Goal: Task Accomplishment & Management: Manage account settings

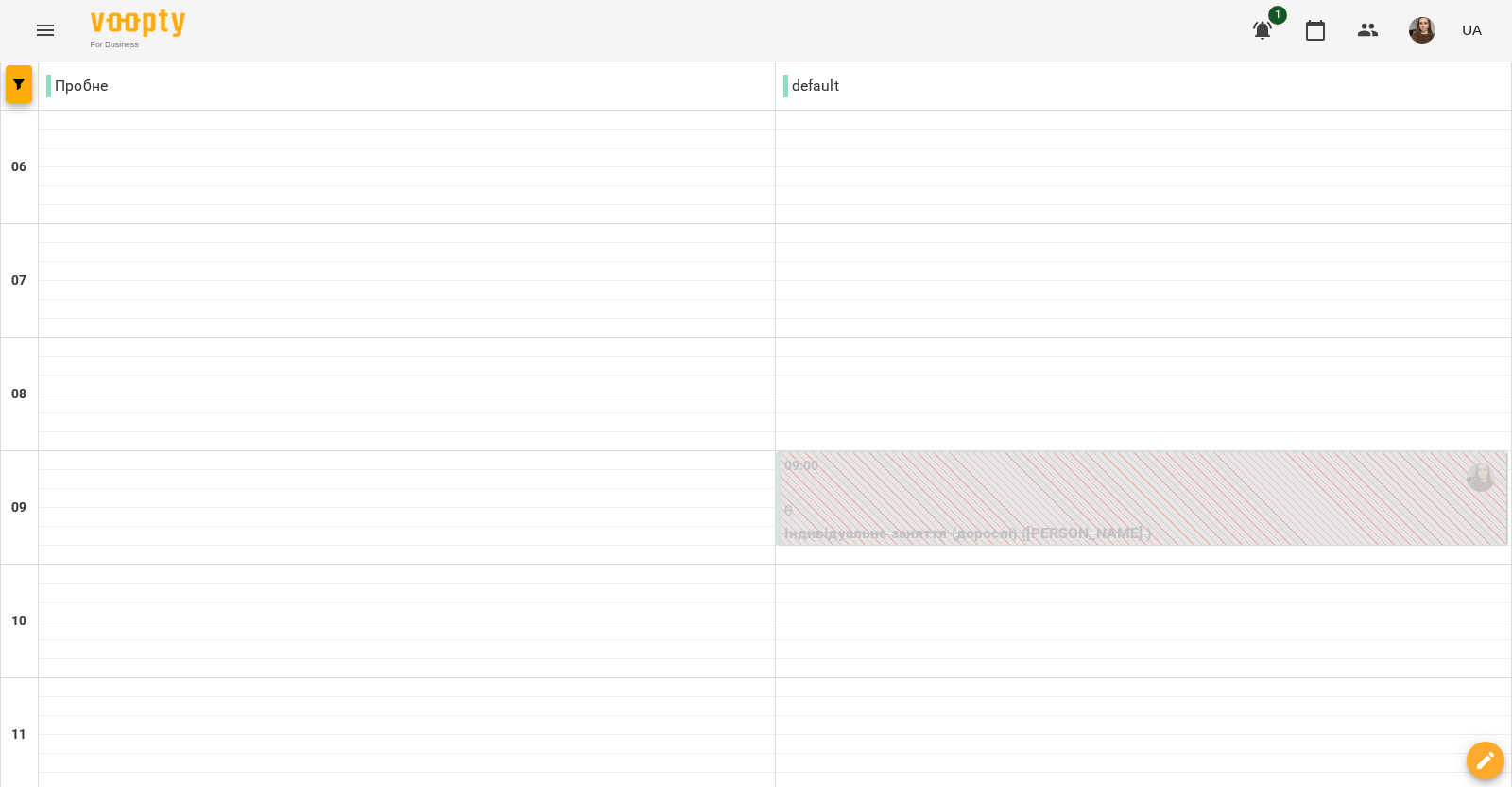
scroll to position [944, 0]
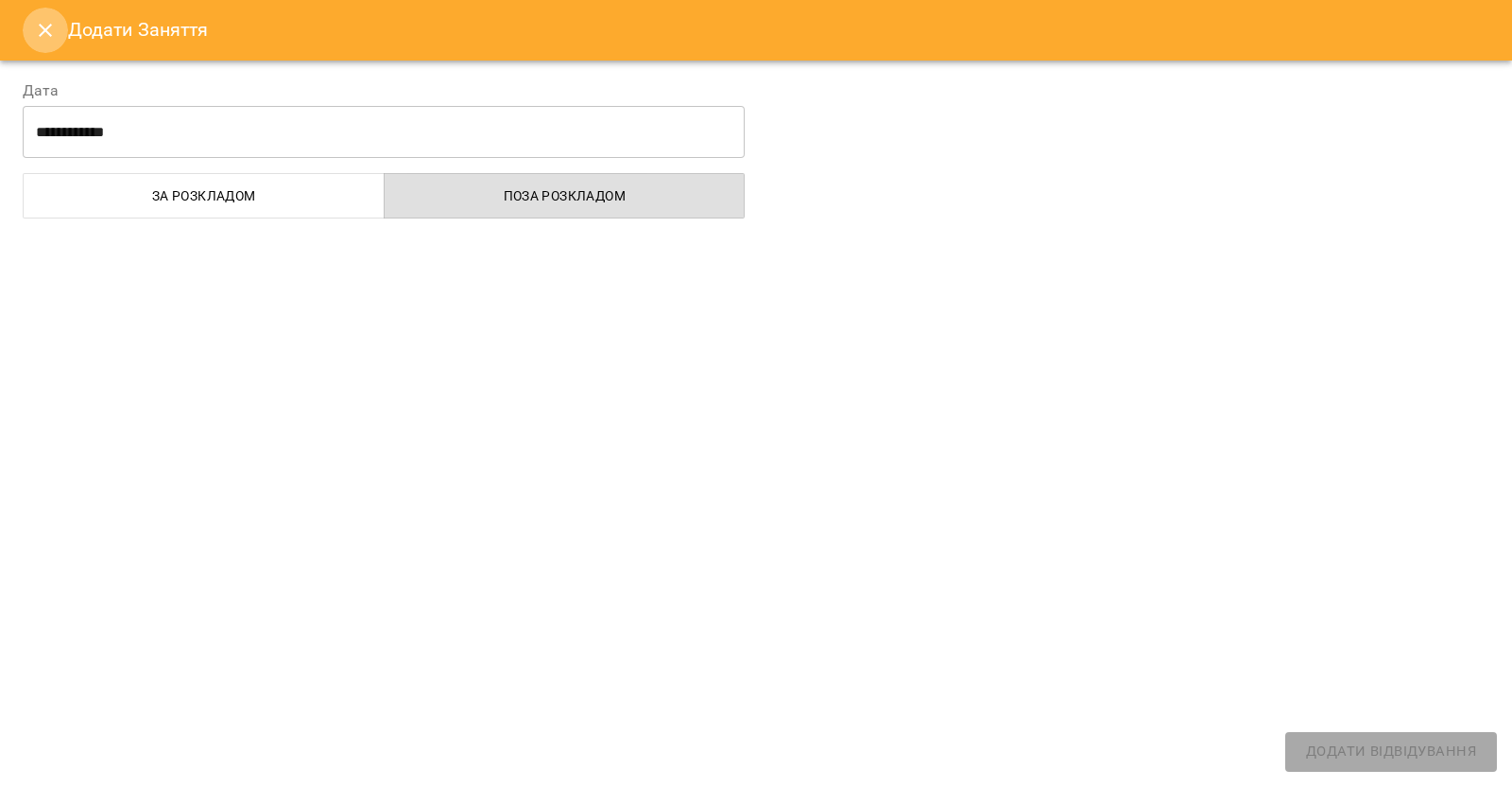
click at [52, 23] on icon "Close" at bounding box center [45, 30] width 23 height 23
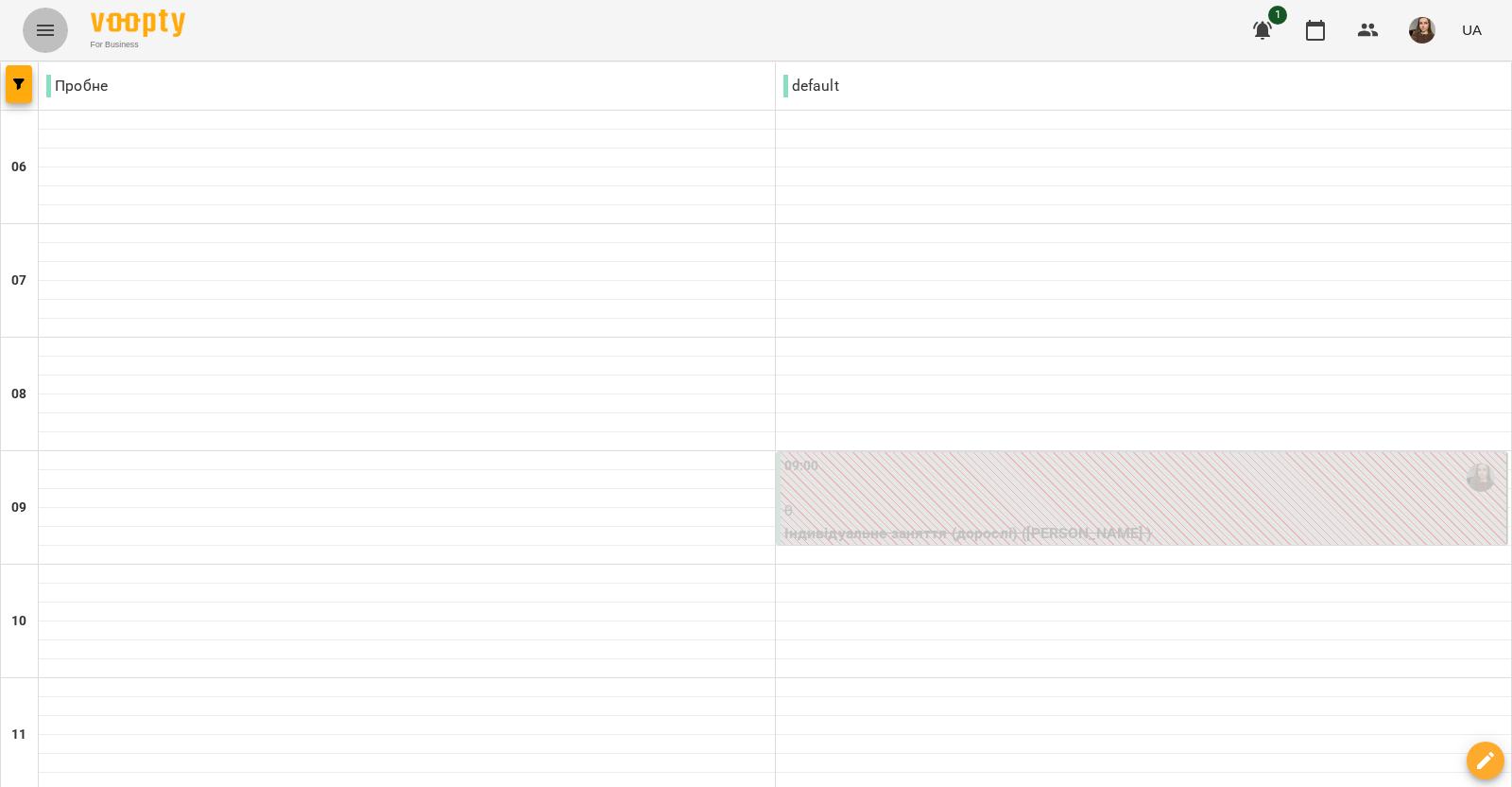
click at [61, 32] on button "Menu" at bounding box center [46, 31] width 46 height 46
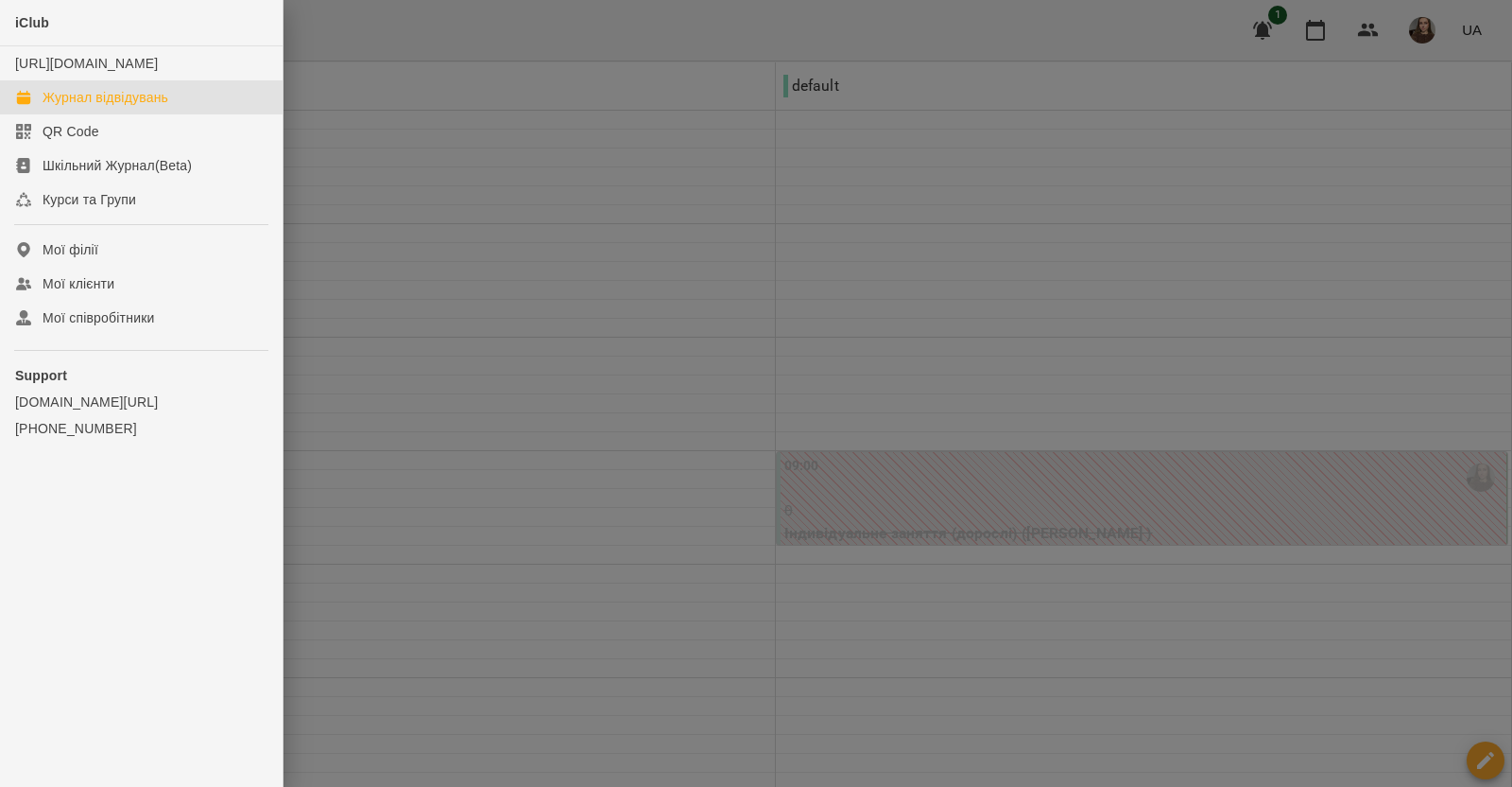
click at [592, 424] on div at bounding box center [756, 393] width 1512 height 787
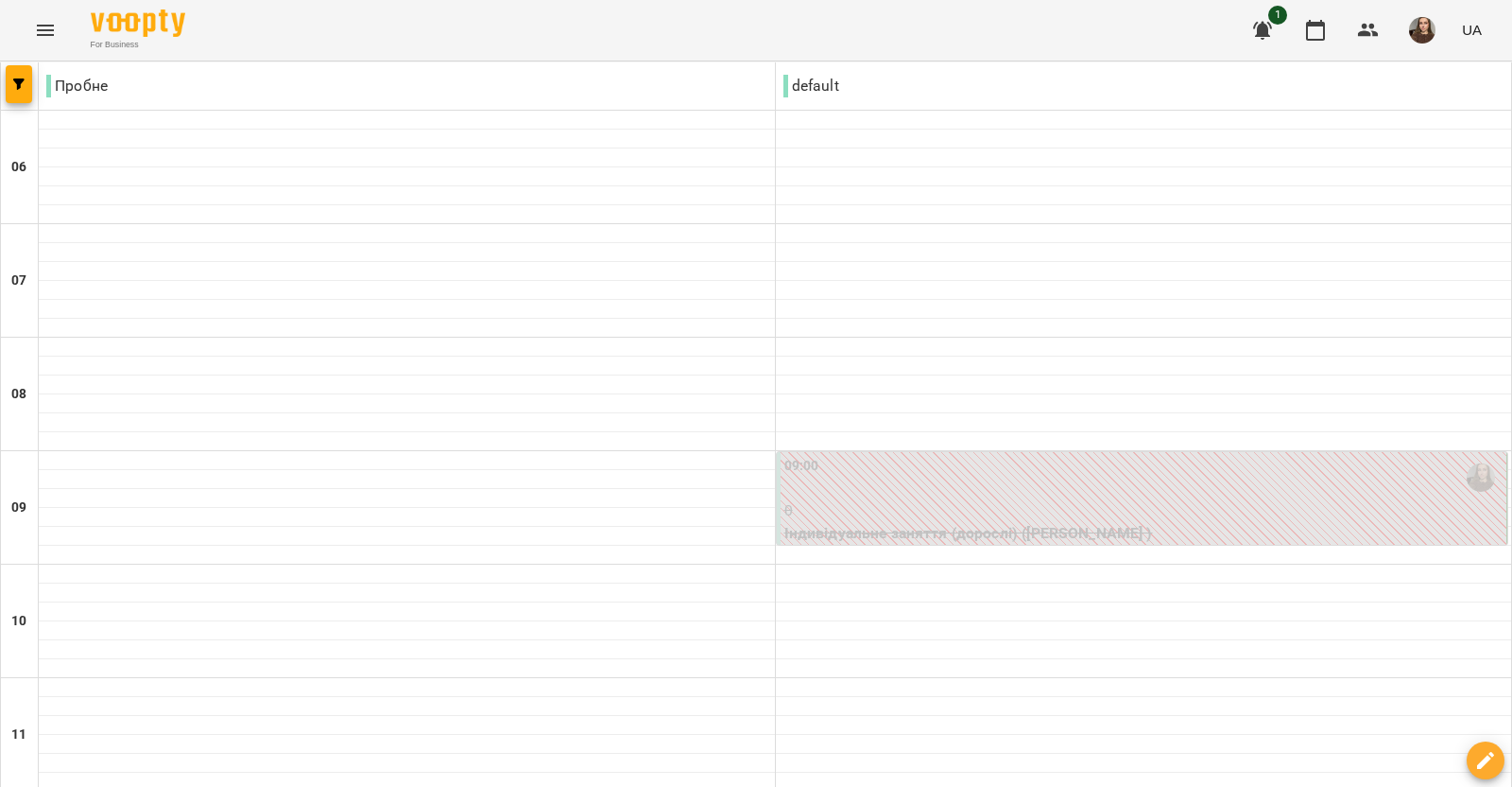
scroll to position [1182, 0]
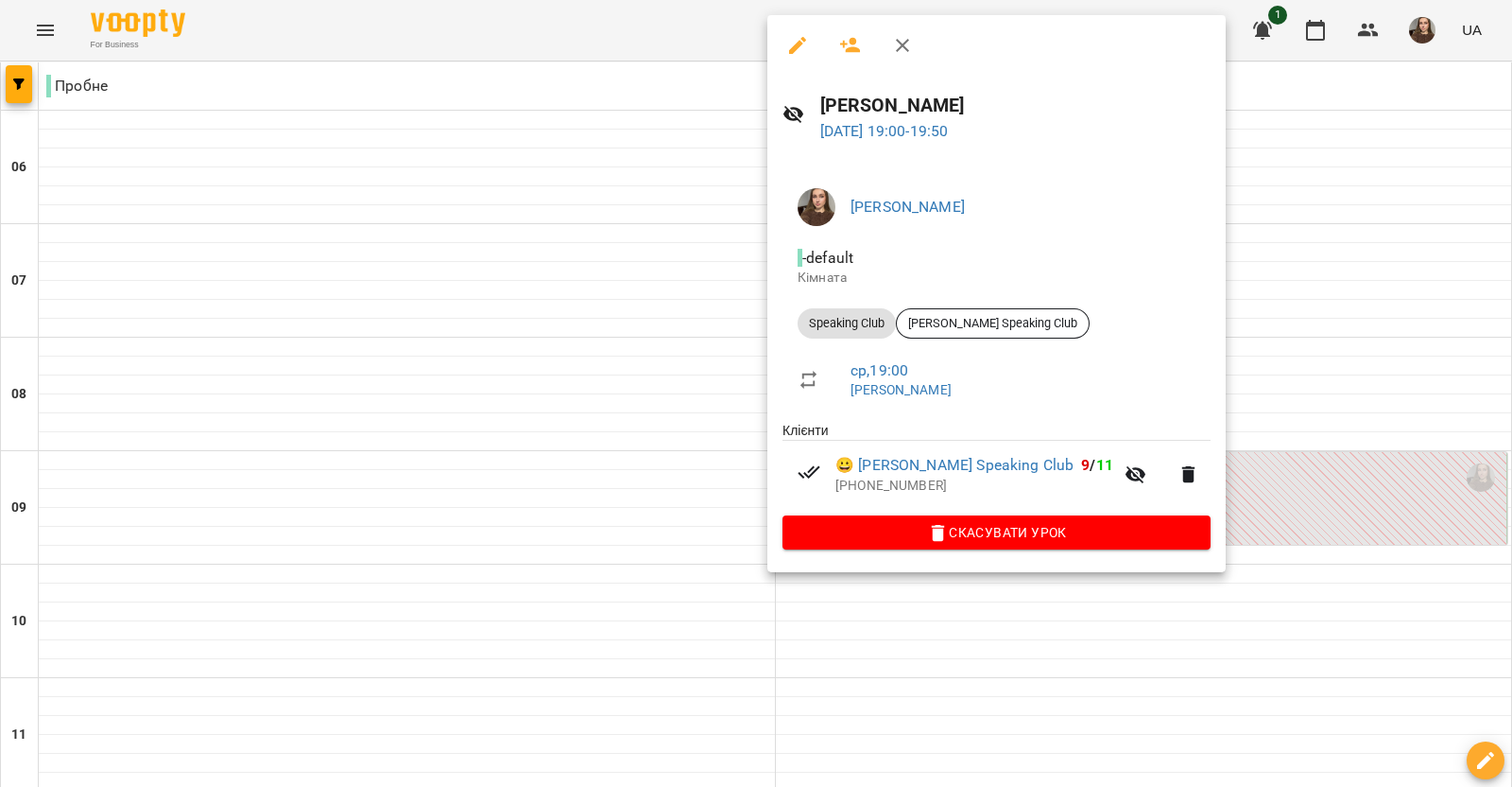
click at [793, 47] on icon "button" at bounding box center [797, 45] width 17 height 17
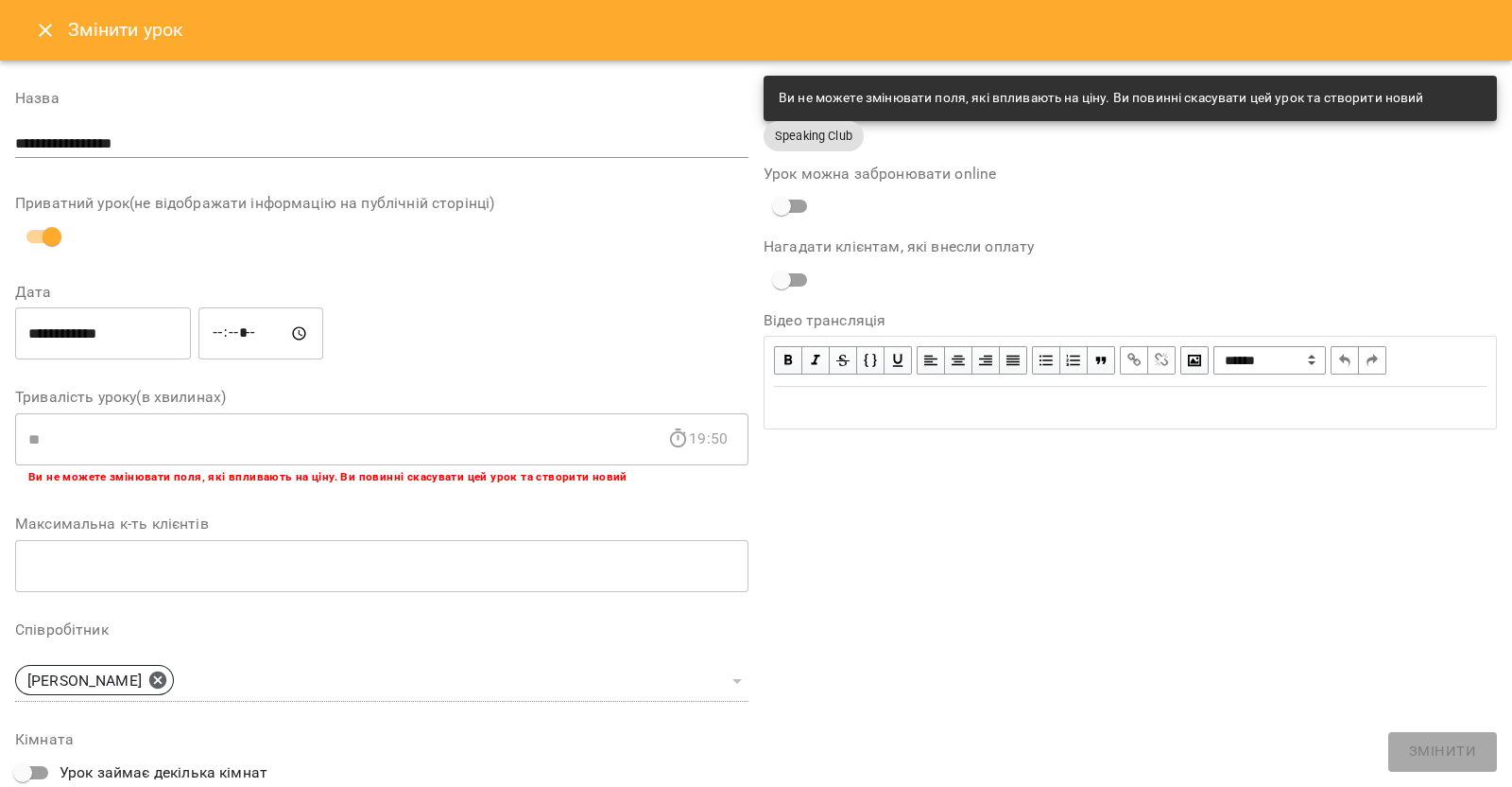
click at [114, 324] on input "**********" at bounding box center [103, 333] width 176 height 52
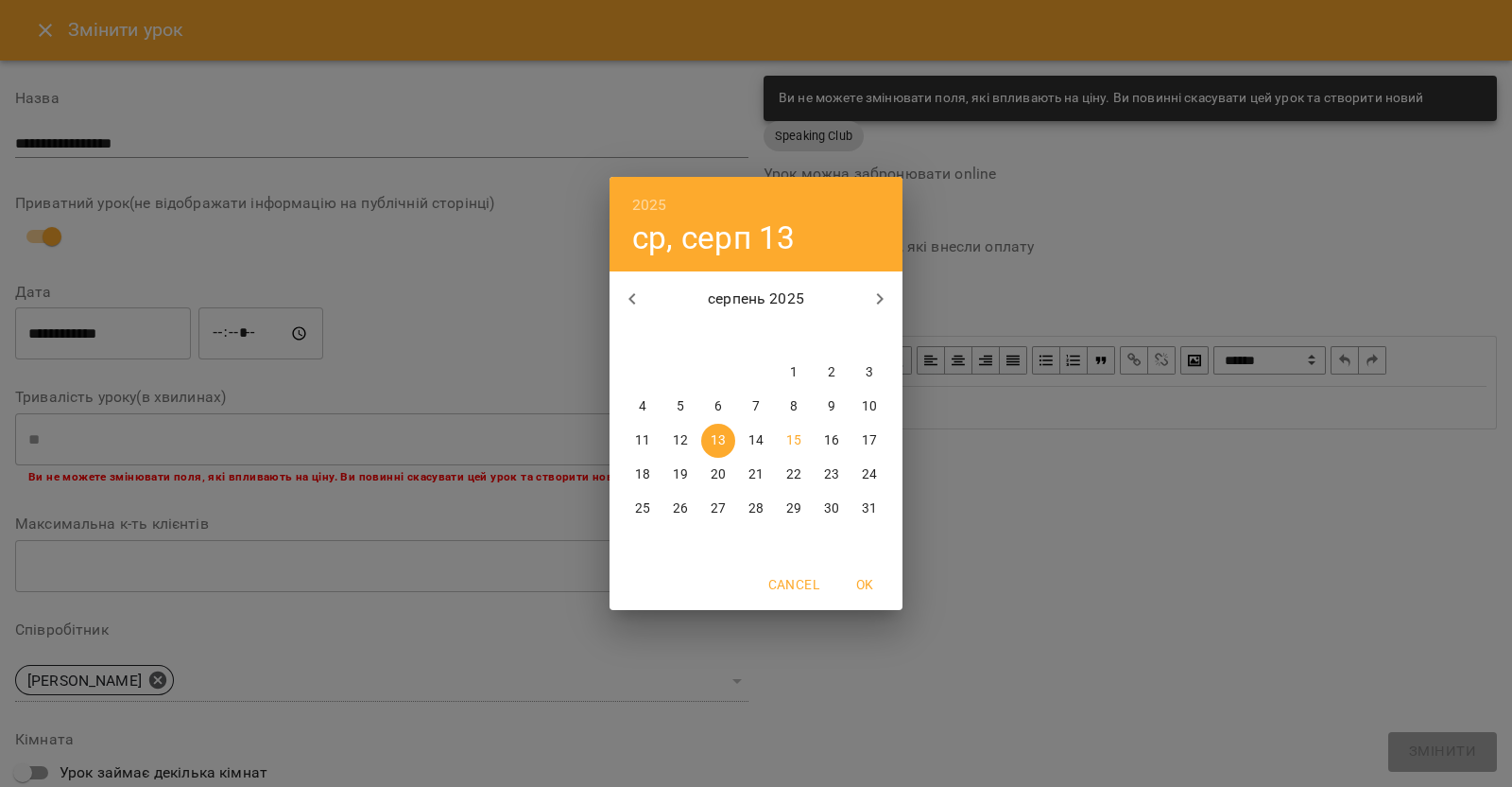
click at [794, 446] on p "15" at bounding box center [794, 440] width 15 height 19
type input "**********"
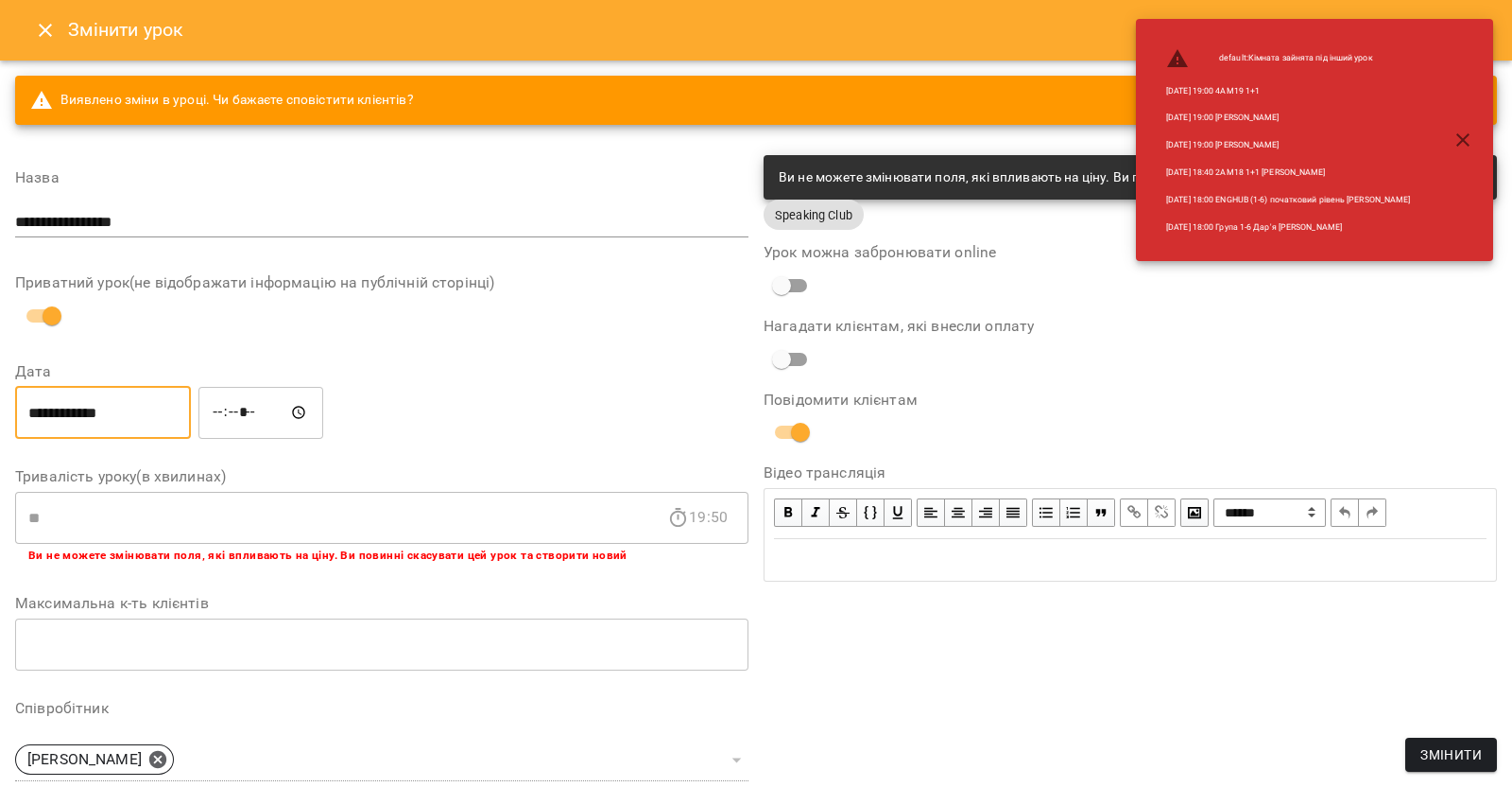
click at [228, 411] on input "*****" at bounding box center [261, 412] width 125 height 52
type input "*****"
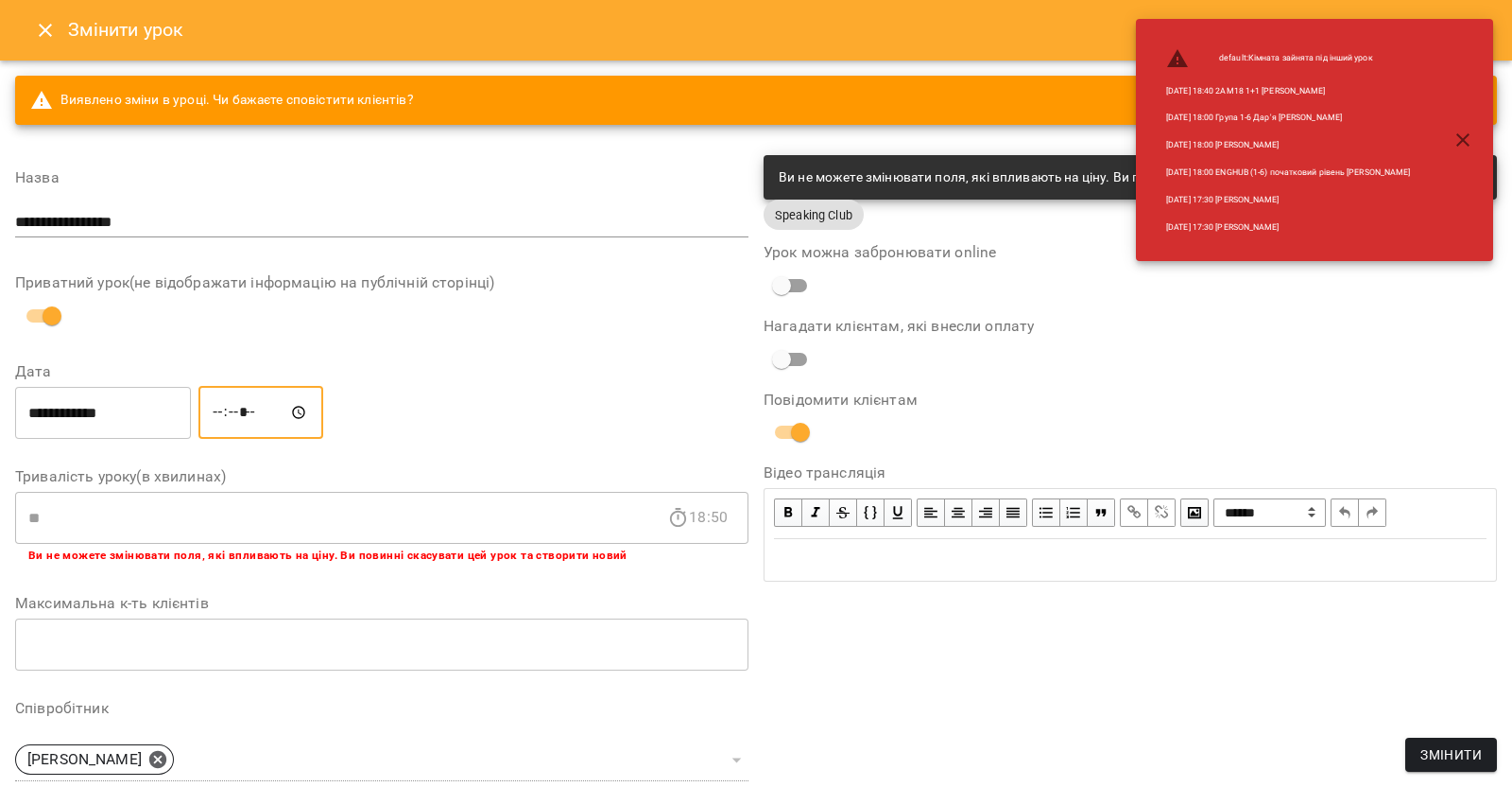
click at [967, 722] on div "**********" at bounding box center [1130, 670] width 748 height 1046
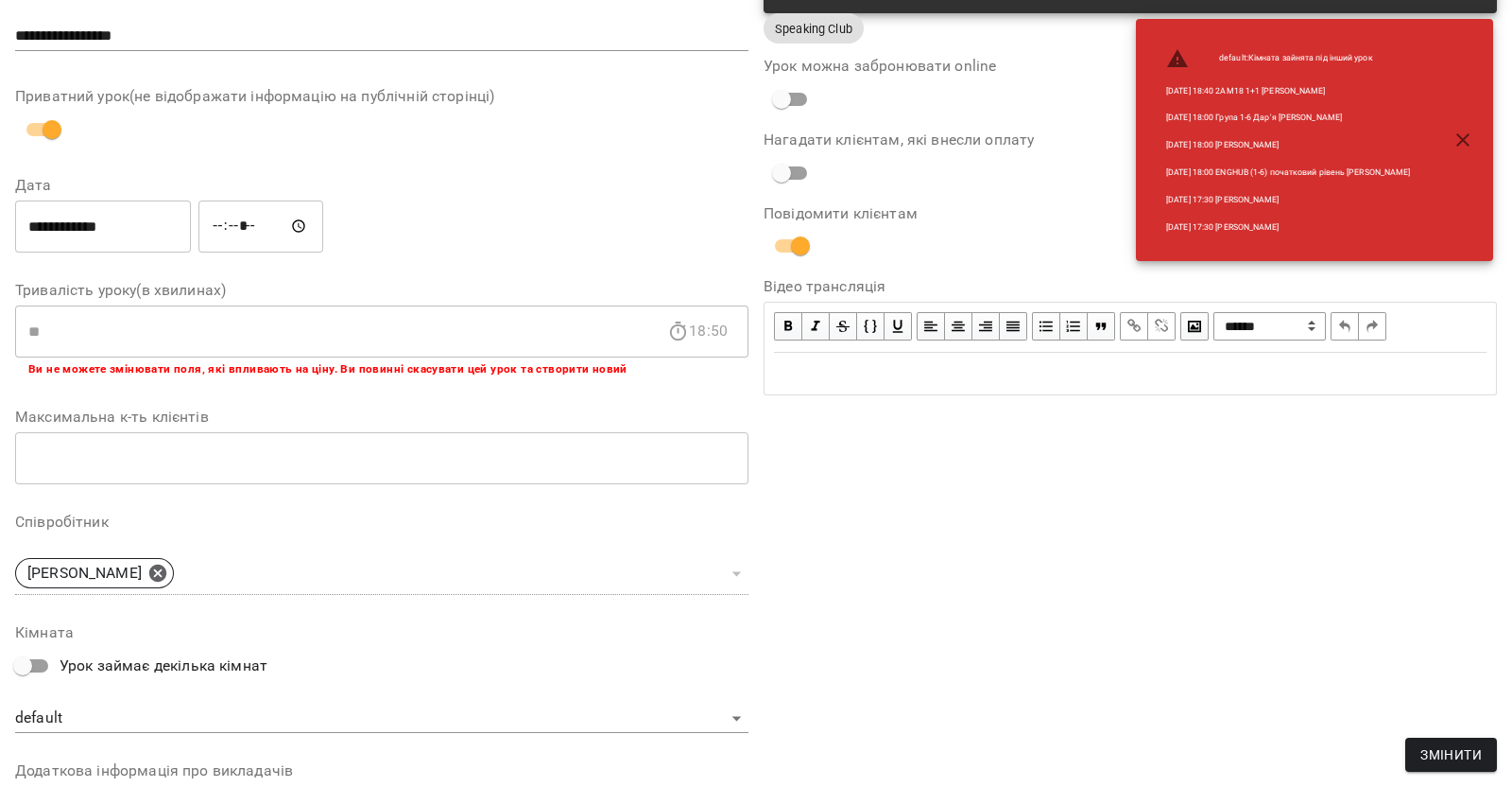
scroll to position [236, 0]
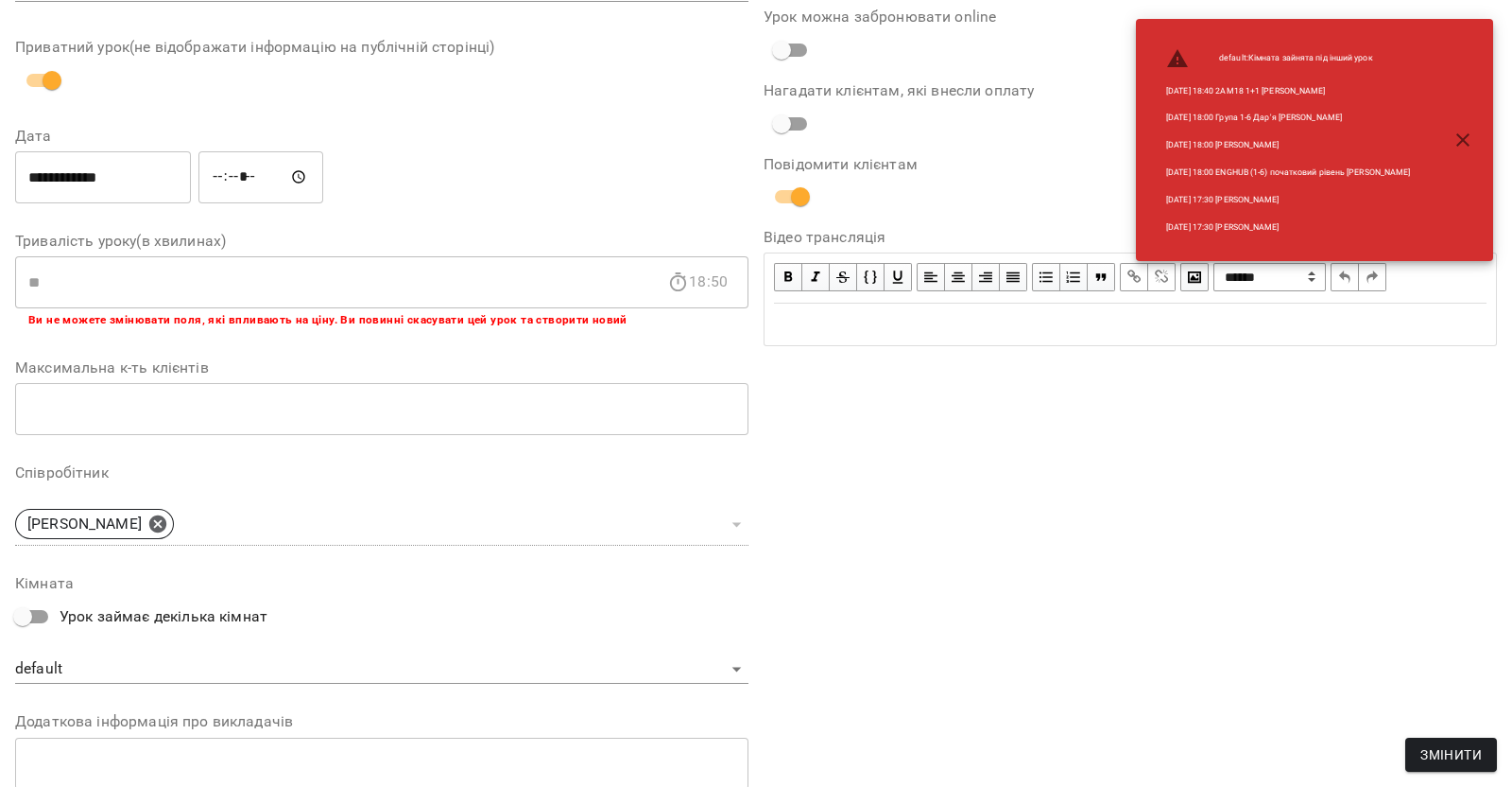
click at [1432, 761] on span "Змінити" at bounding box center [1451, 754] width 61 height 23
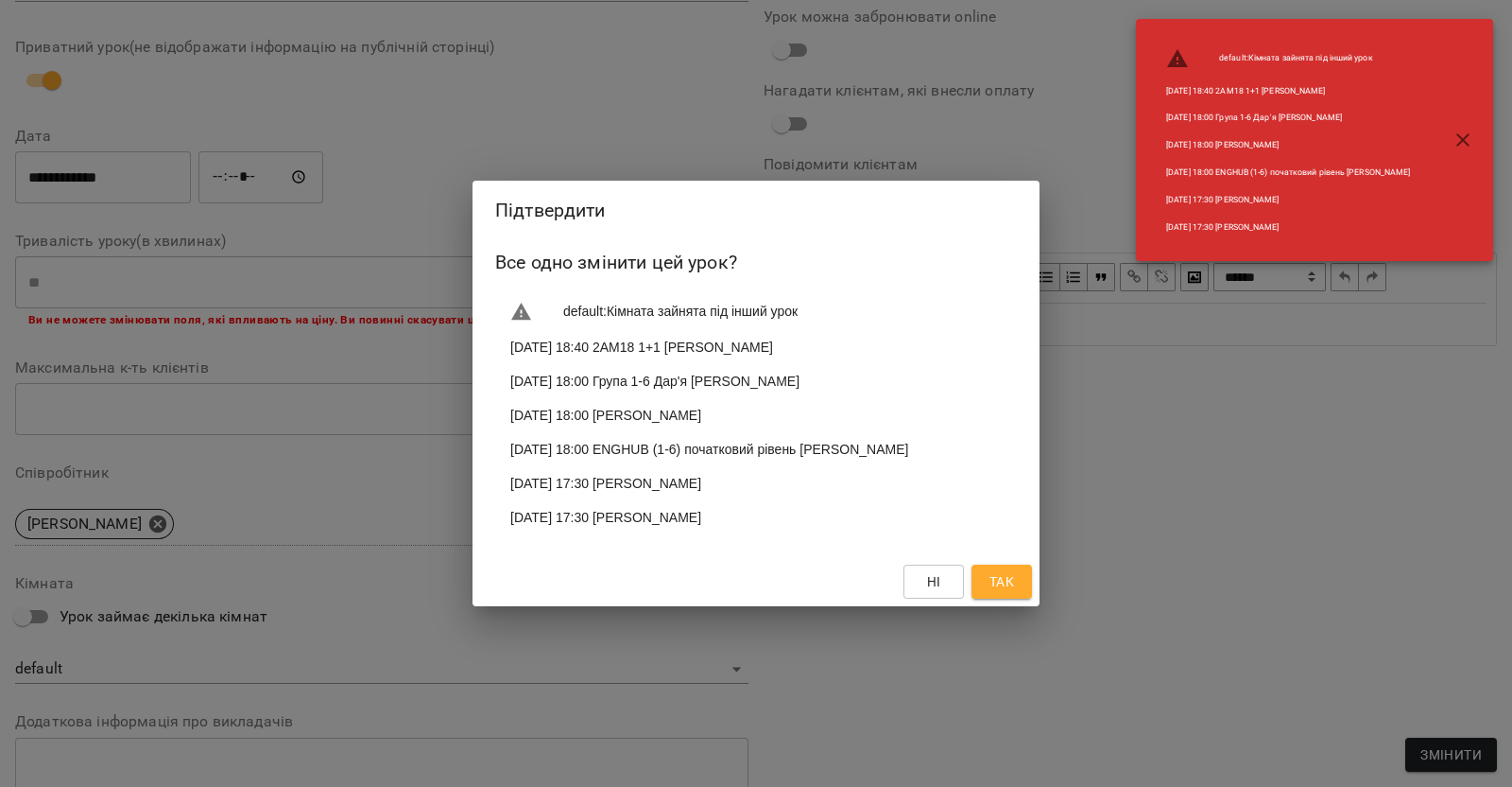
click at [988, 577] on button "Так" at bounding box center [1001, 581] width 60 height 34
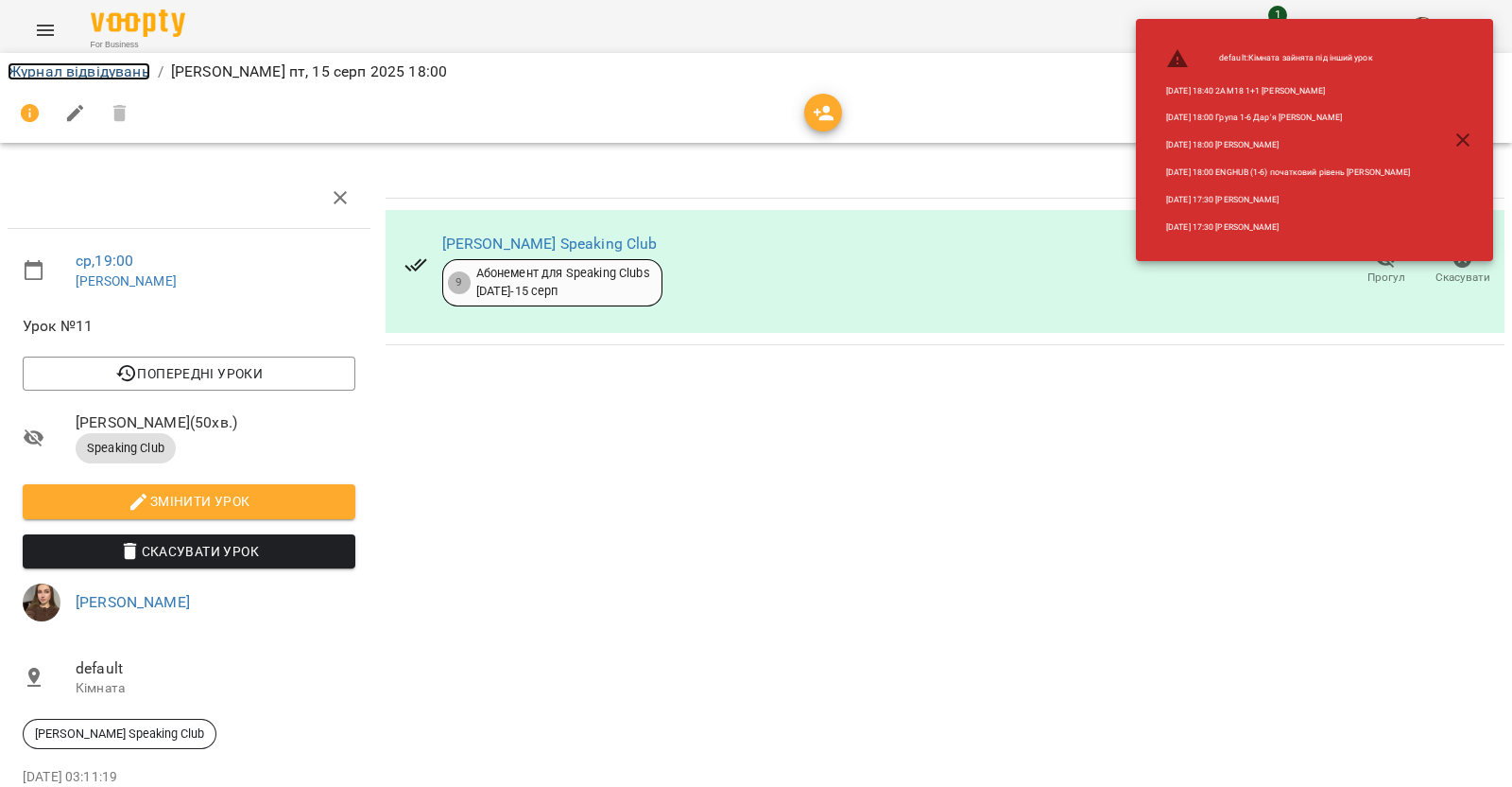
click at [134, 67] on link "Журнал відвідувань" at bounding box center [79, 71] width 142 height 18
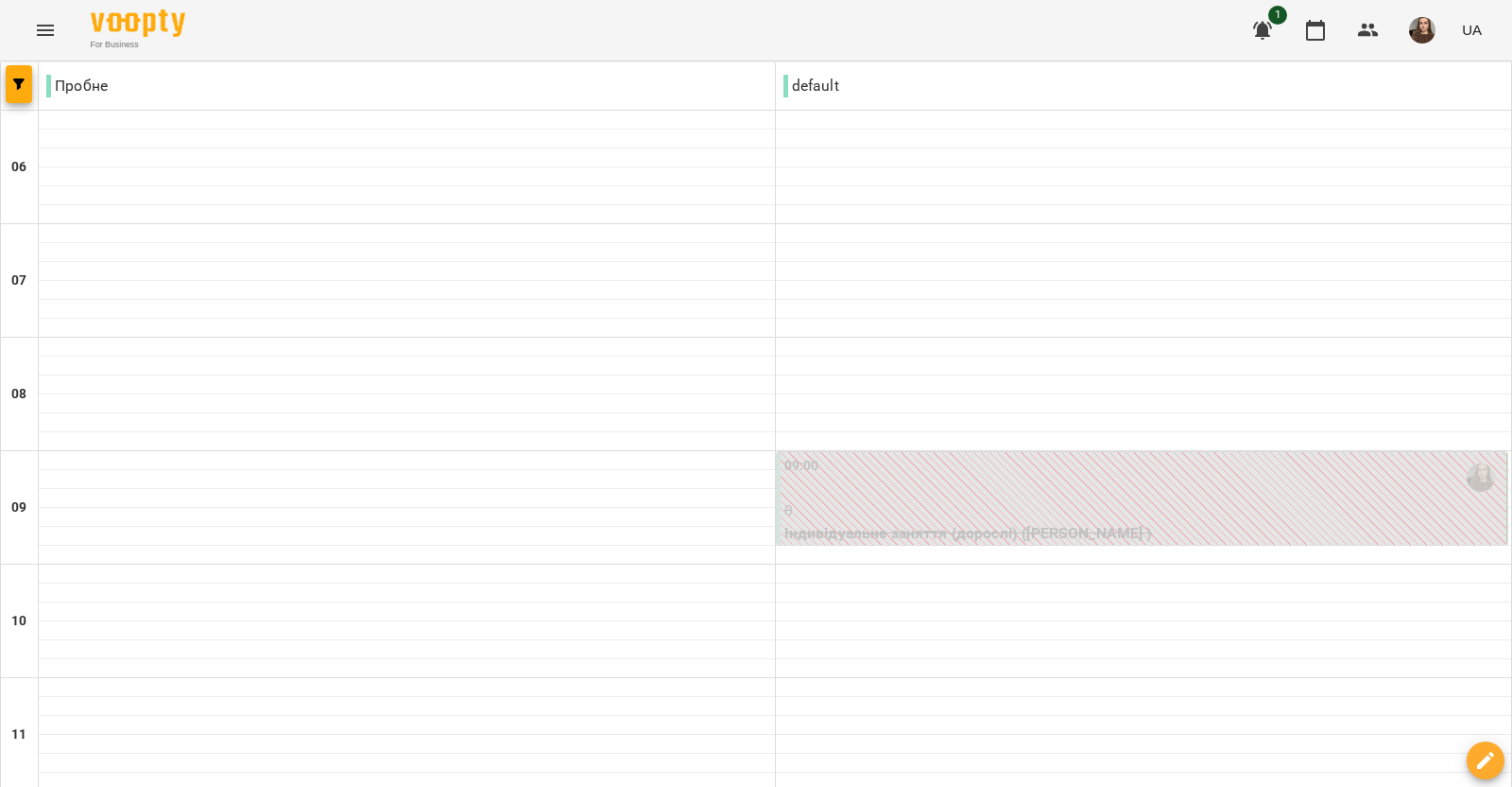
scroll to position [827, 0]
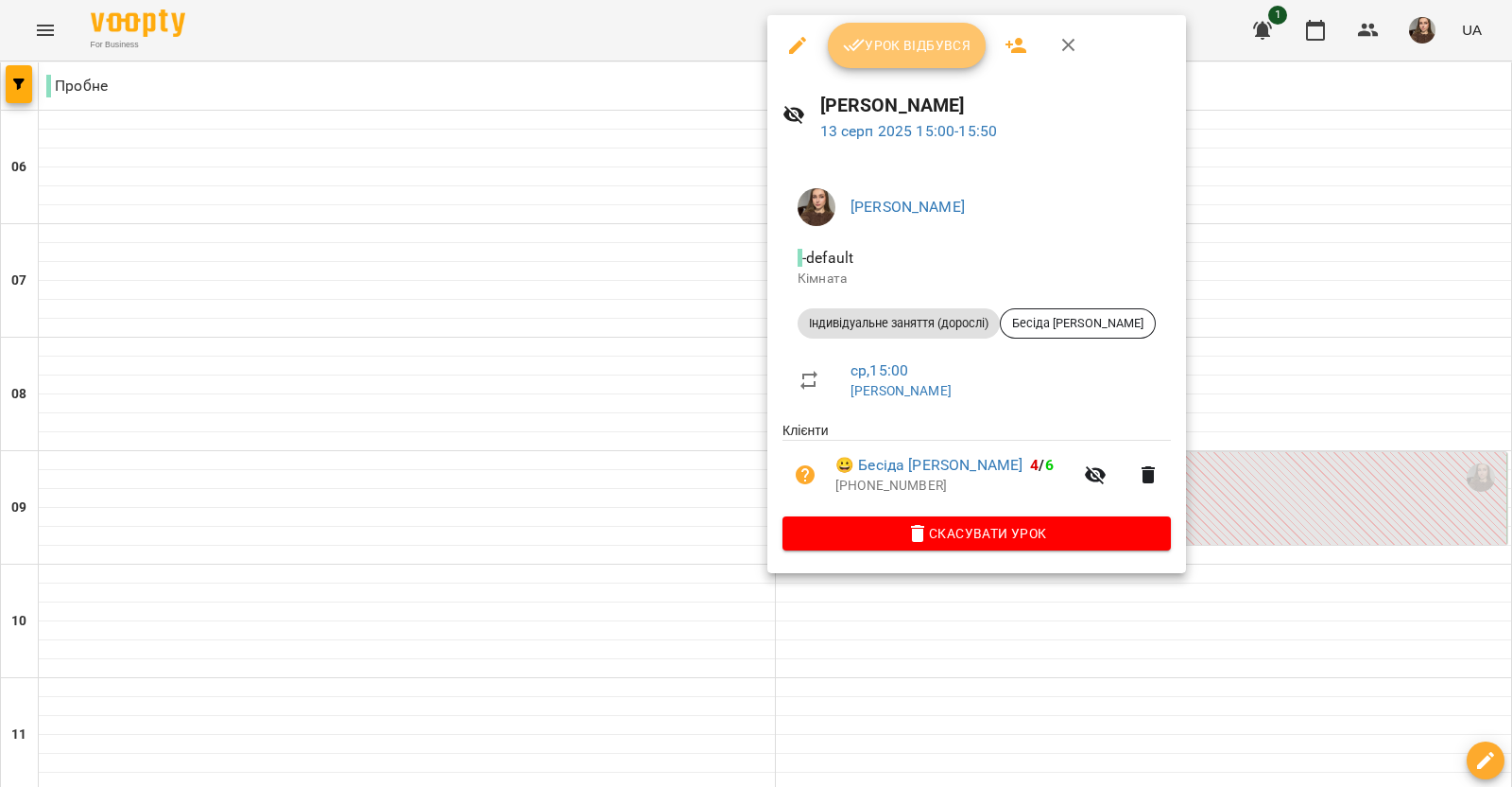
click at [870, 43] on span "Урок відбувся" at bounding box center [907, 45] width 129 height 23
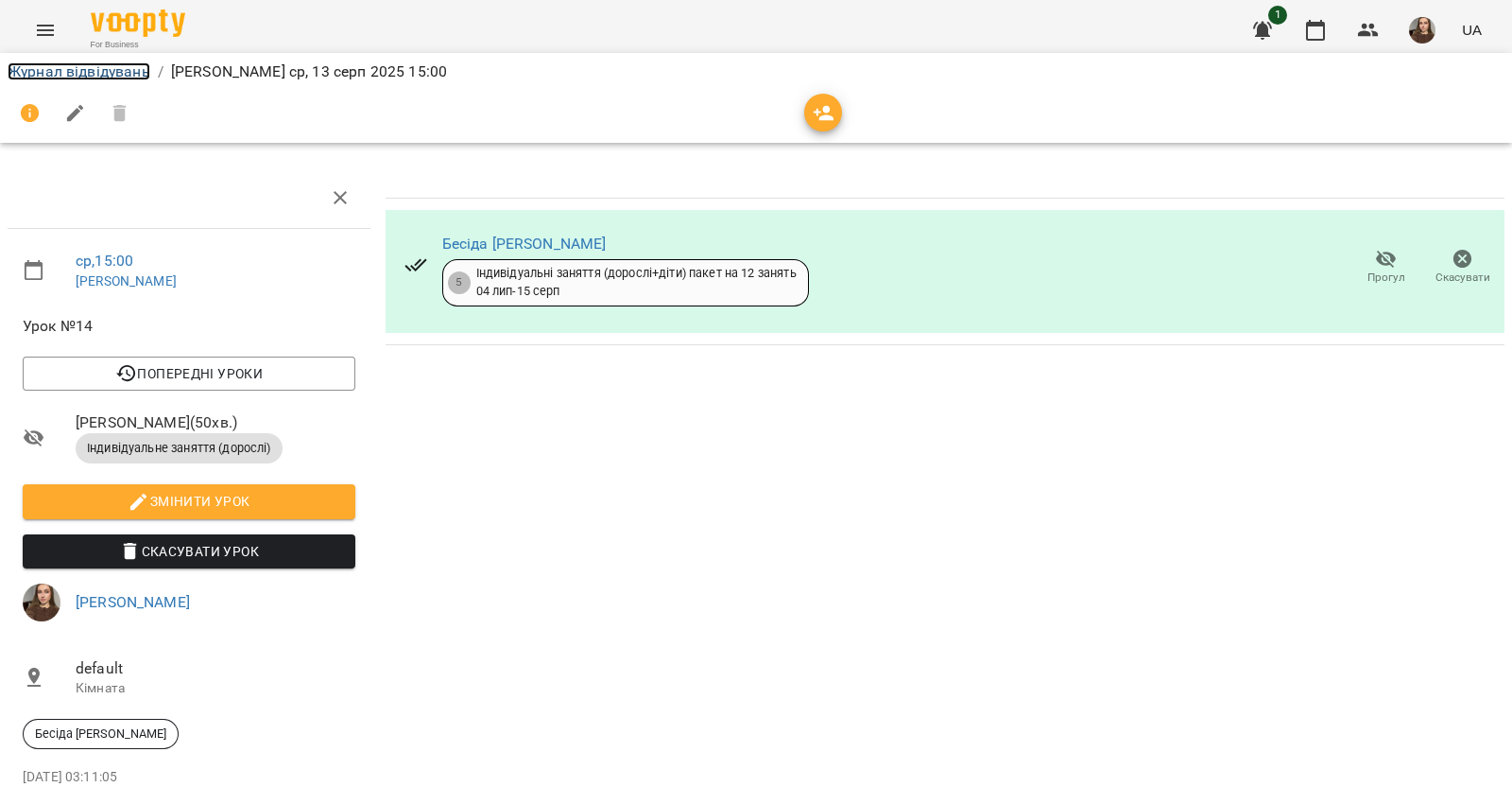
click at [109, 77] on link "Журнал відвідувань" at bounding box center [79, 71] width 142 height 18
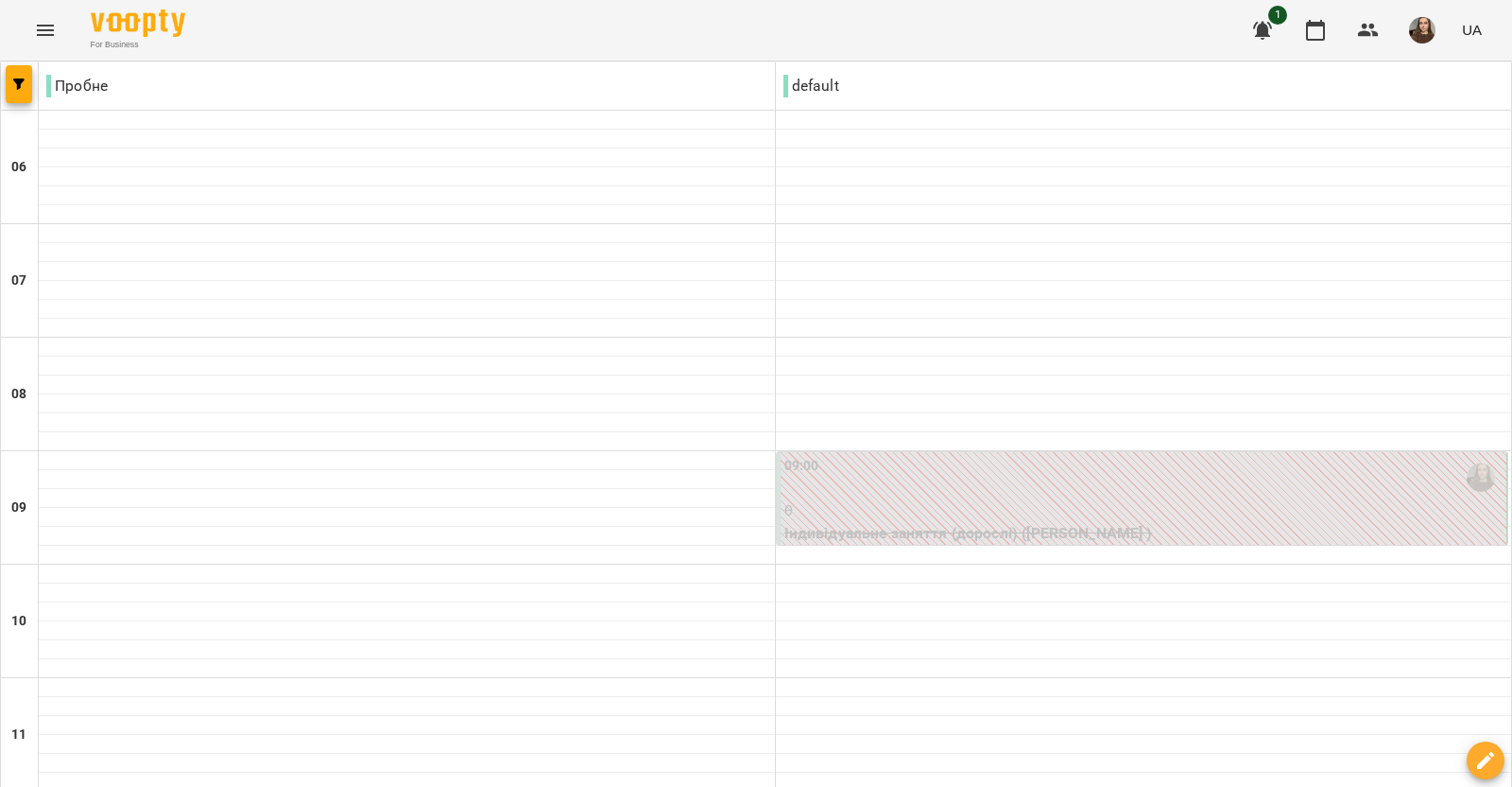
scroll to position [1378, 0]
drag, startPoint x: 836, startPoint y: 687, endPoint x: 850, endPoint y: 699, distance: 18.4
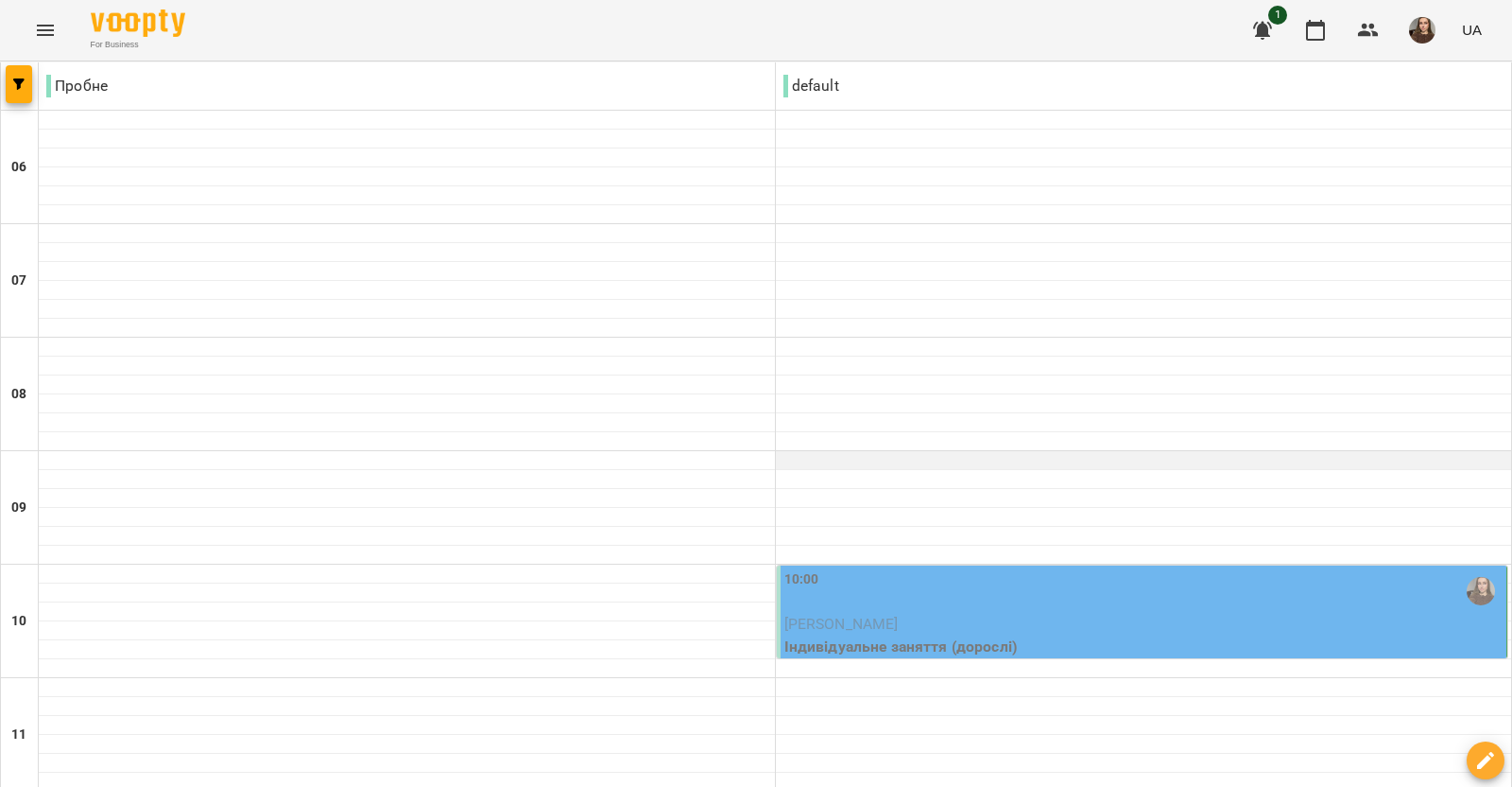
scroll to position [236, 0]
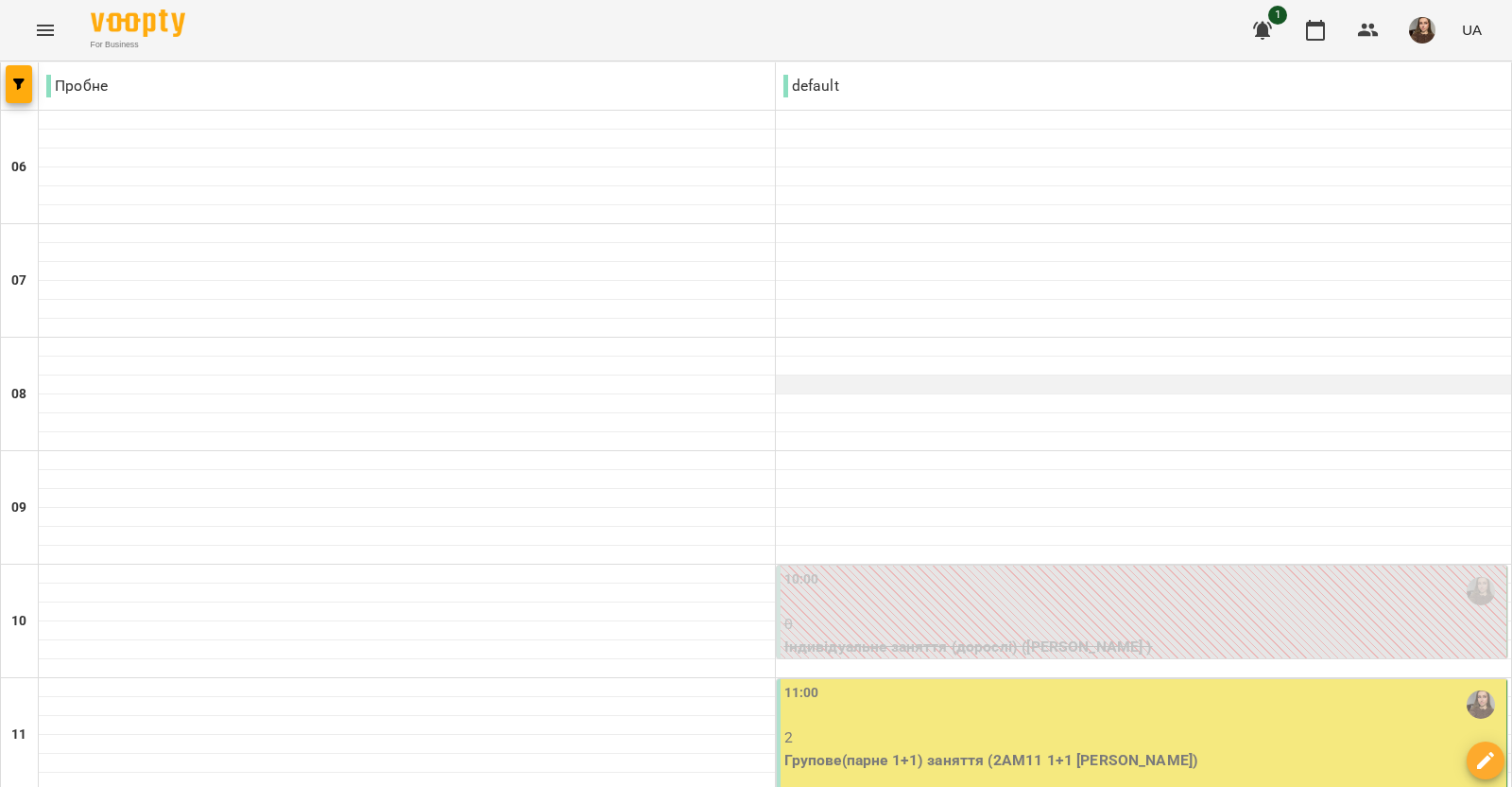
scroll to position [472, 0]
click at [992, 682] on div "11:00" at bounding box center [1144, 704] width 719 height 44
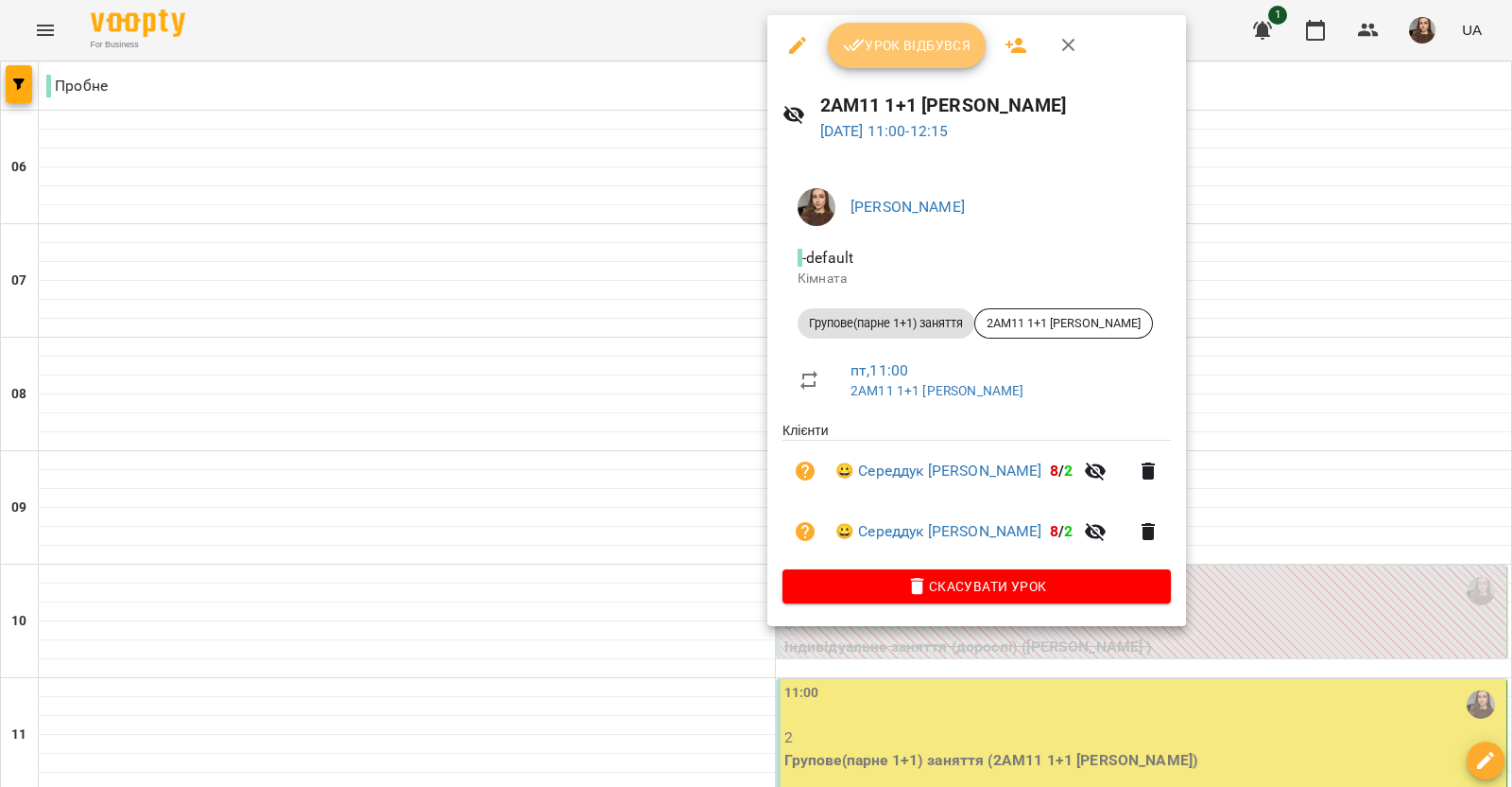
click at [884, 40] on span "Урок відбувся" at bounding box center [907, 45] width 129 height 23
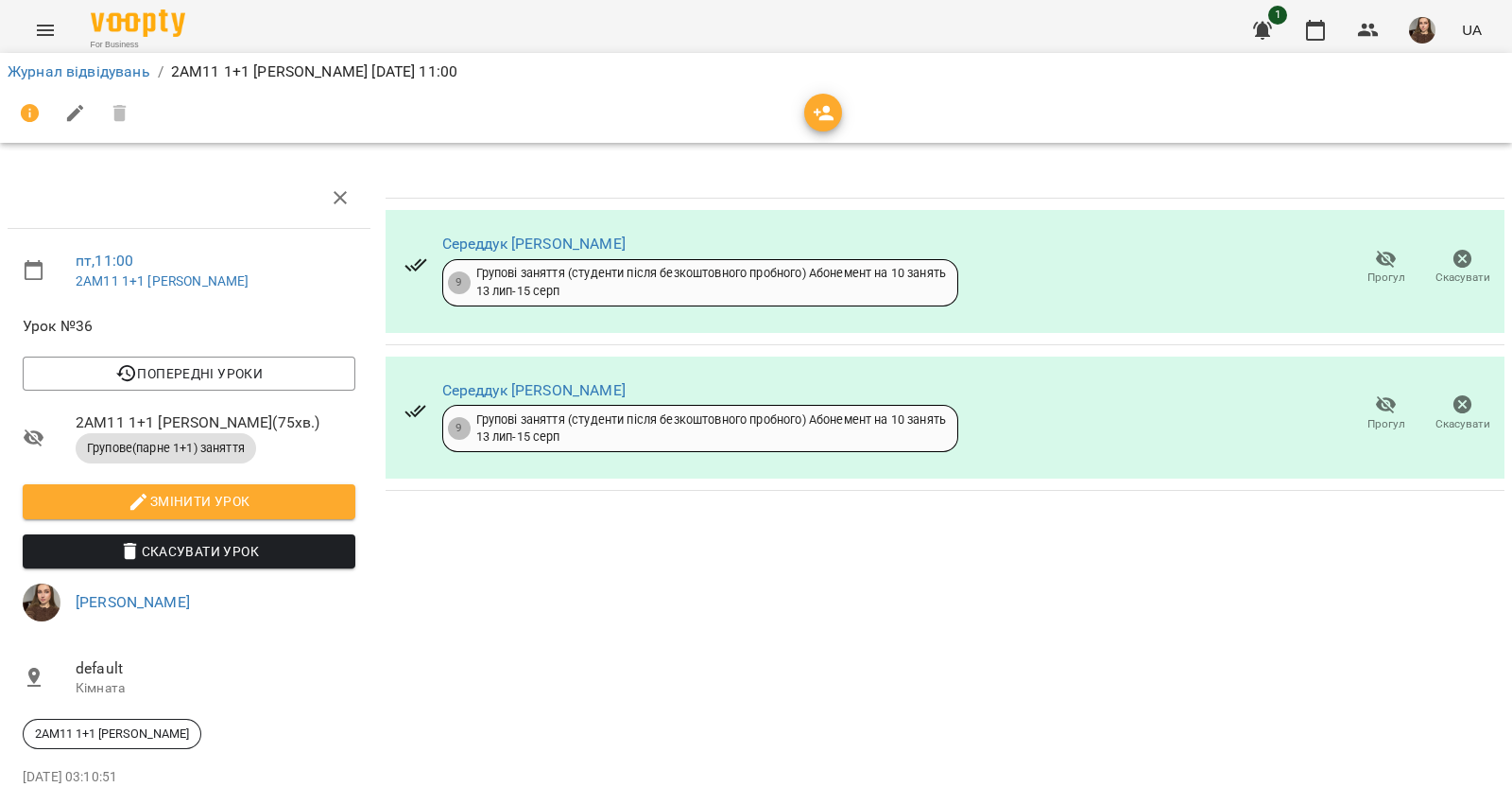
click at [1375, 257] on icon "button" at bounding box center [1385, 259] width 21 height 18
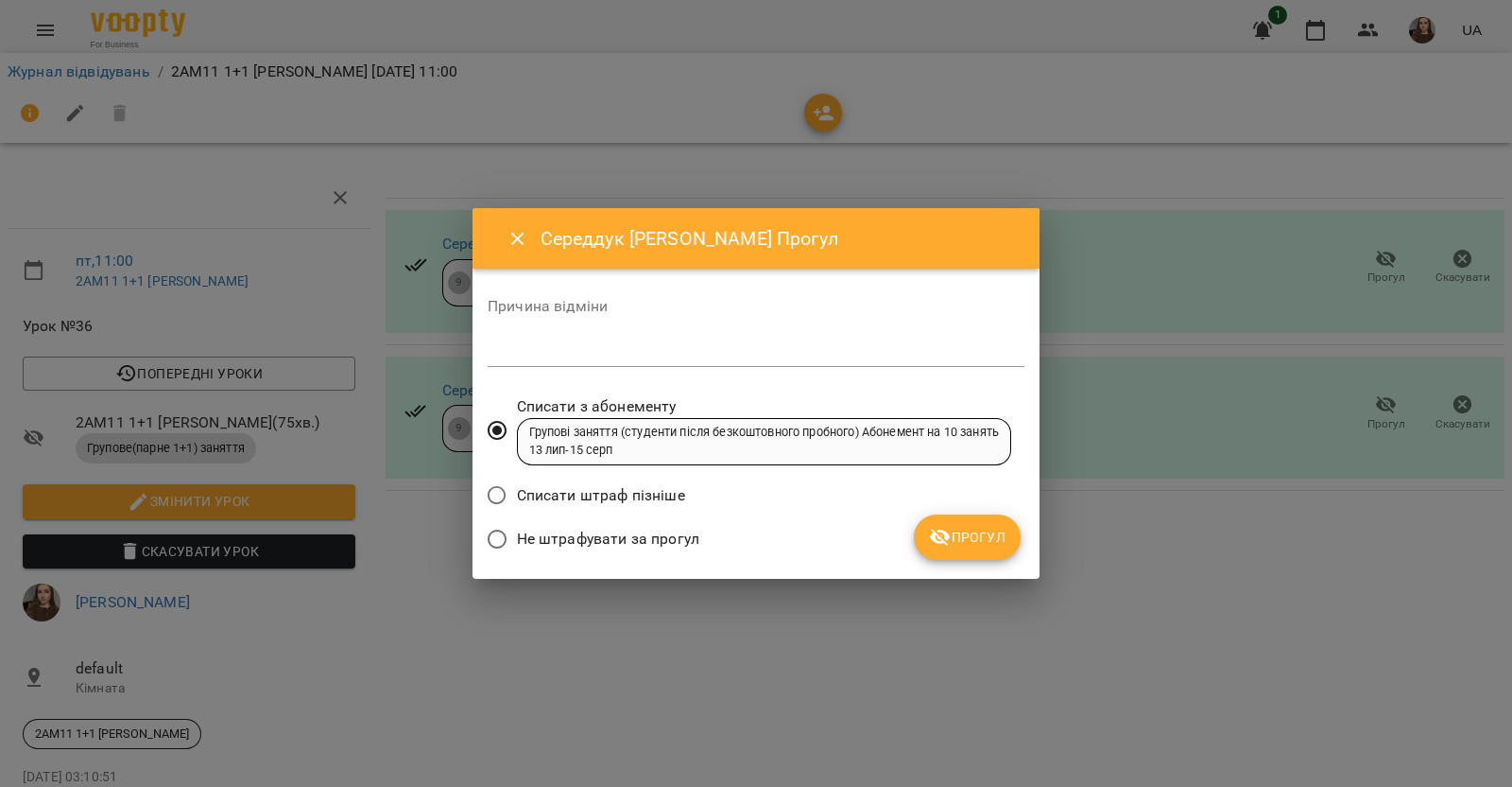
click at [959, 543] on span "Прогул" at bounding box center [967, 537] width 76 height 23
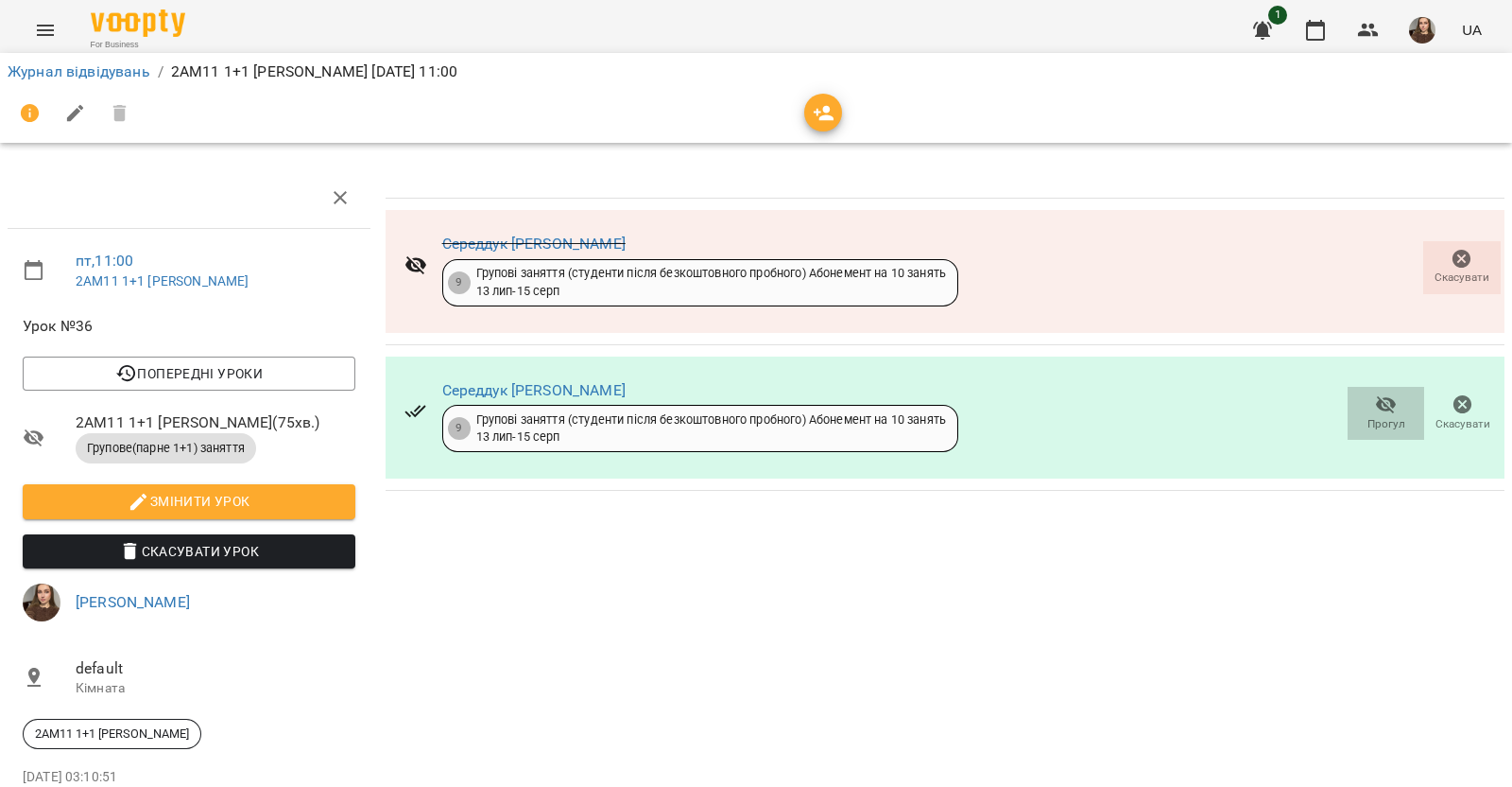
click at [1375, 402] on icon "button" at bounding box center [1385, 405] width 21 height 18
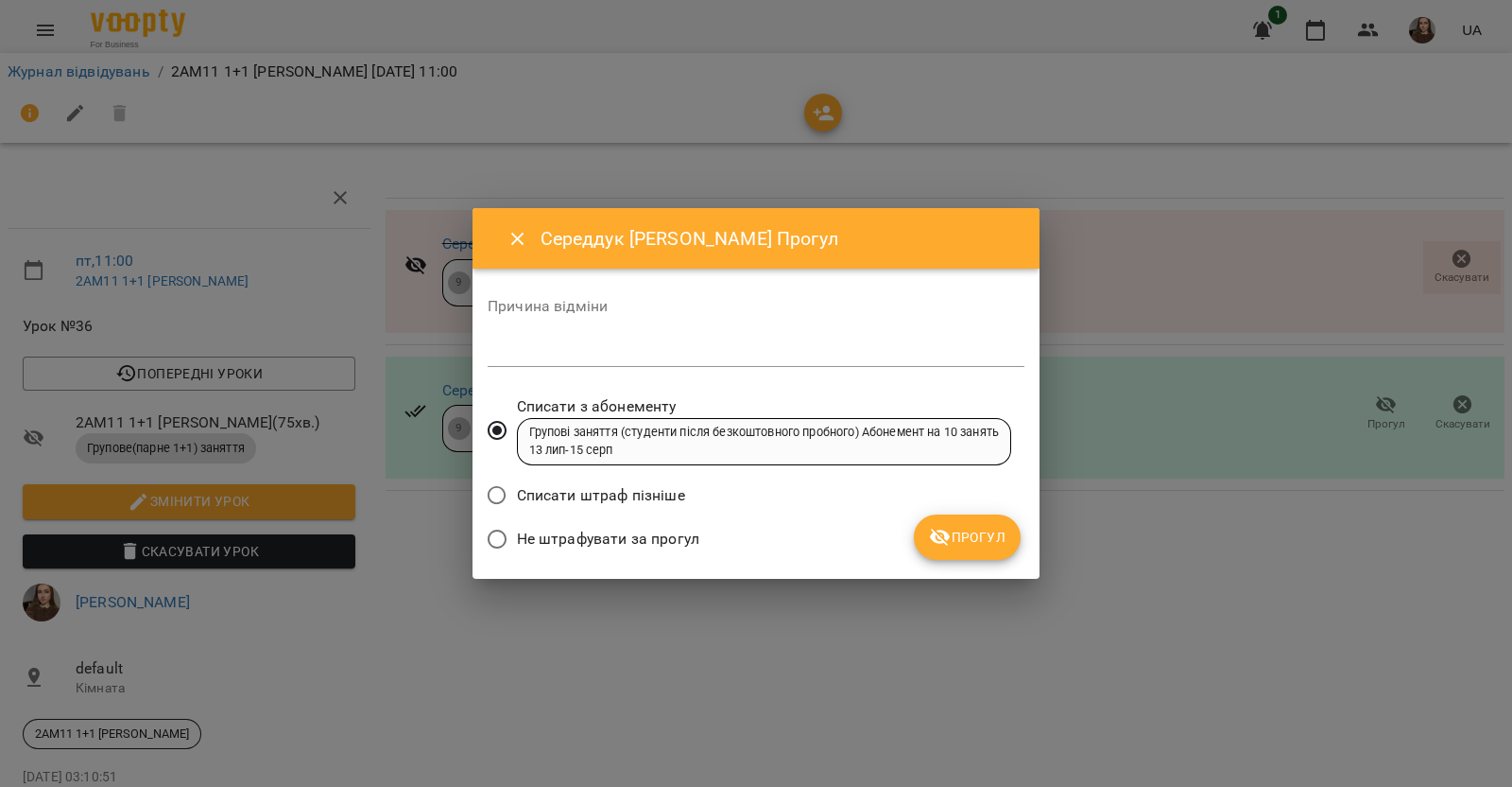
click at [980, 550] on button "Прогул" at bounding box center [967, 537] width 107 height 46
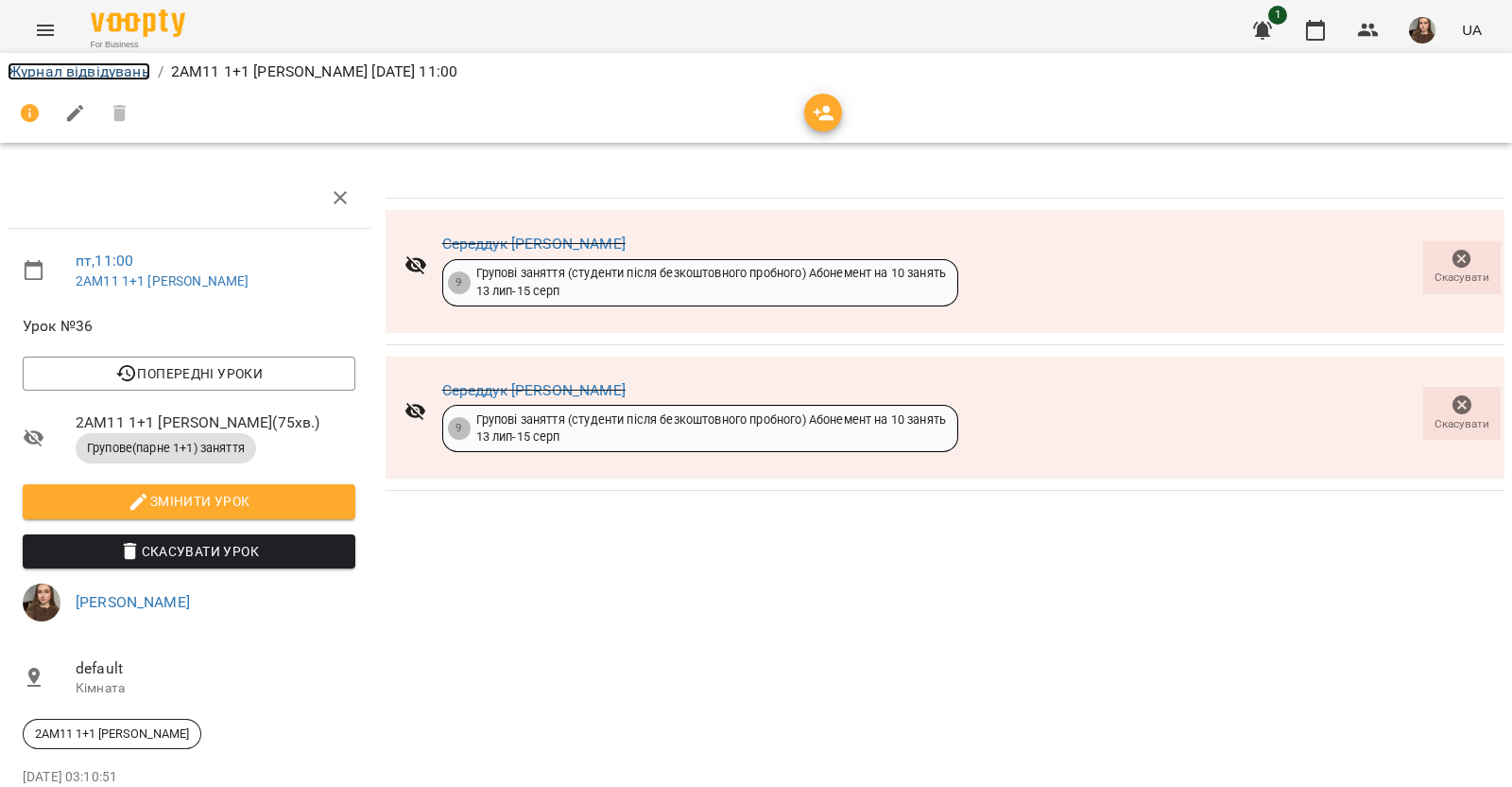
click at [86, 73] on link "Журнал відвідувань" at bounding box center [79, 71] width 142 height 18
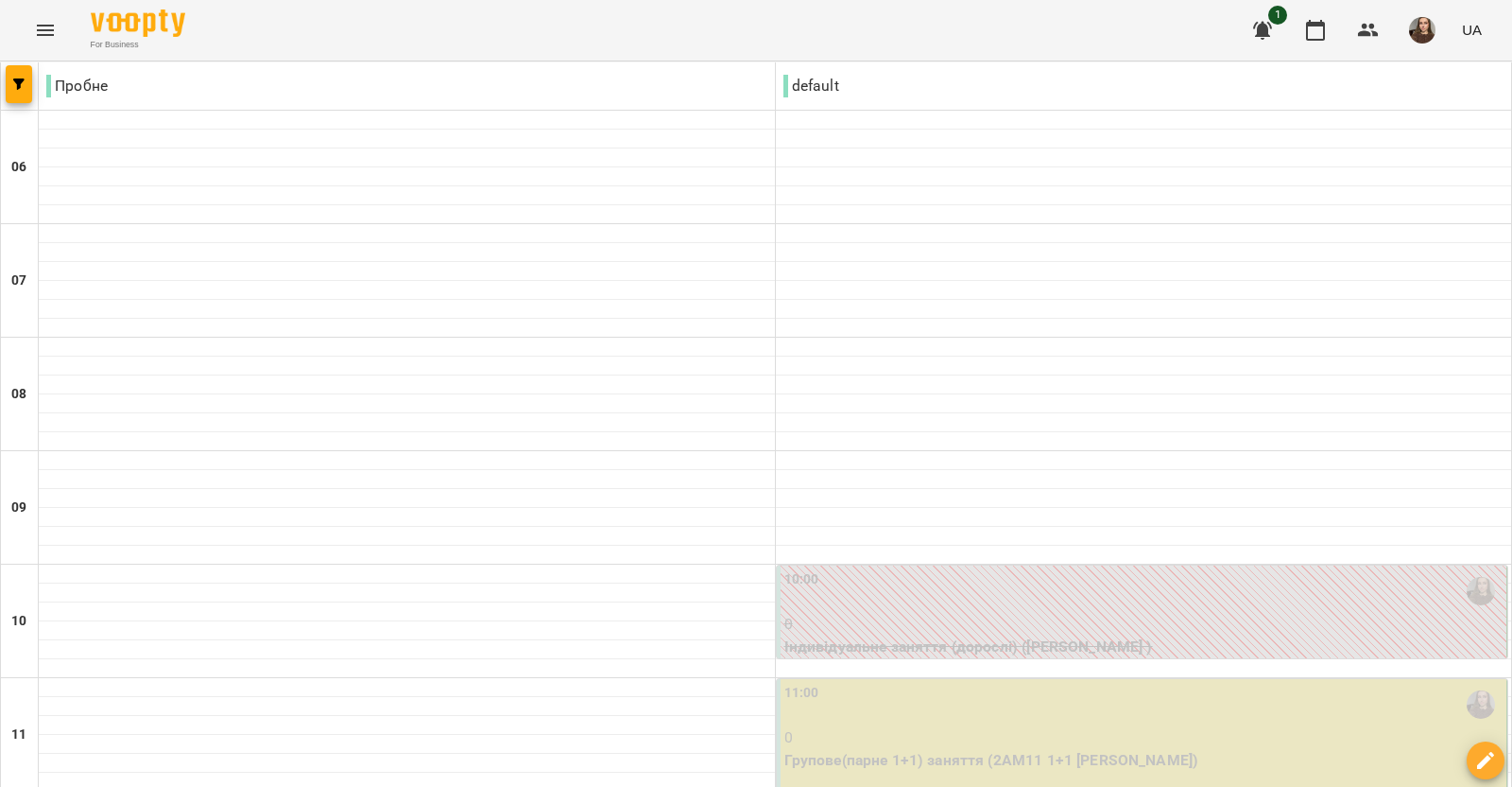
scroll to position [354, 0]
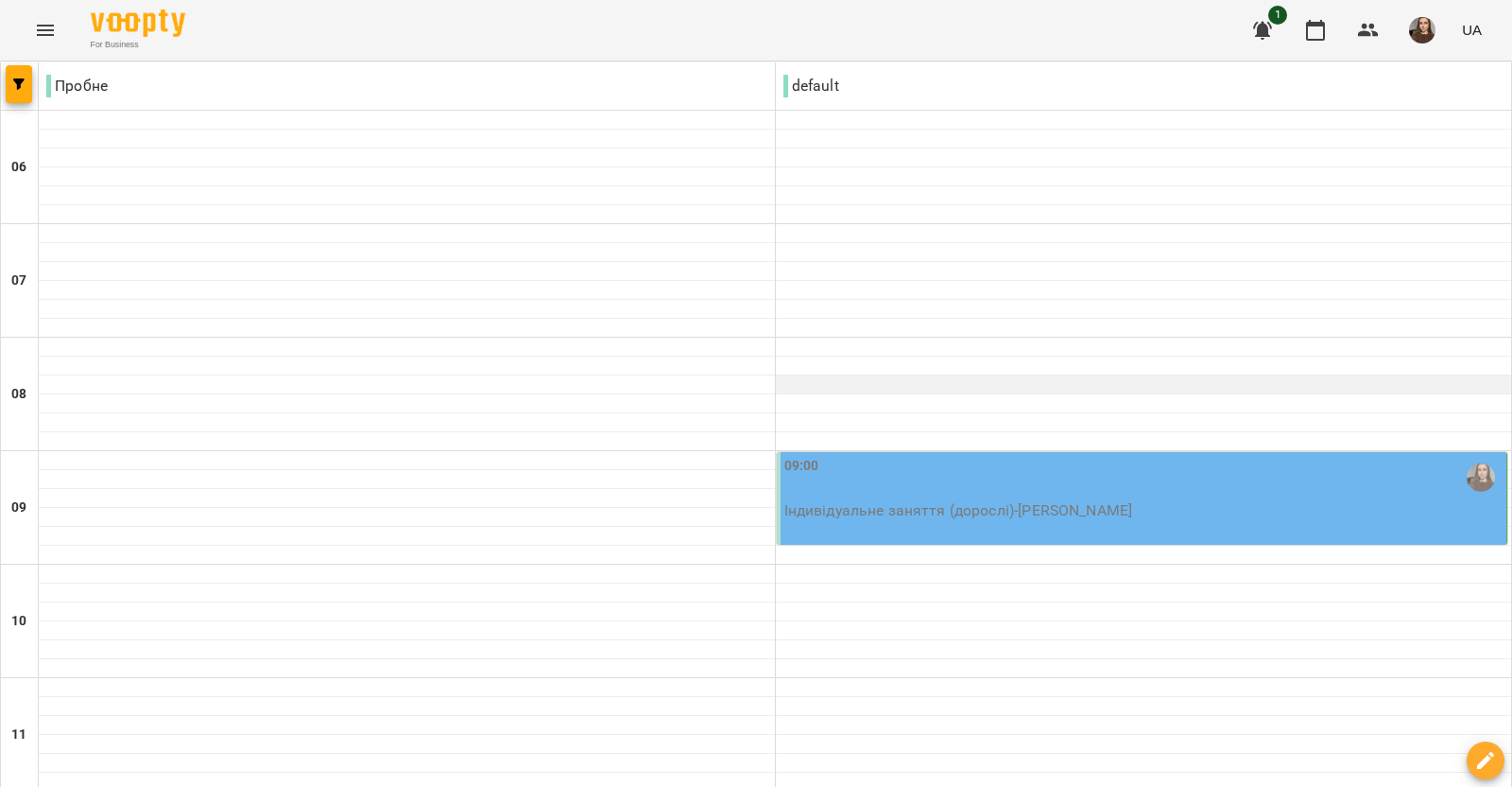
scroll to position [236, 0]
click at [43, 27] on icon "Menu" at bounding box center [45, 30] width 23 height 23
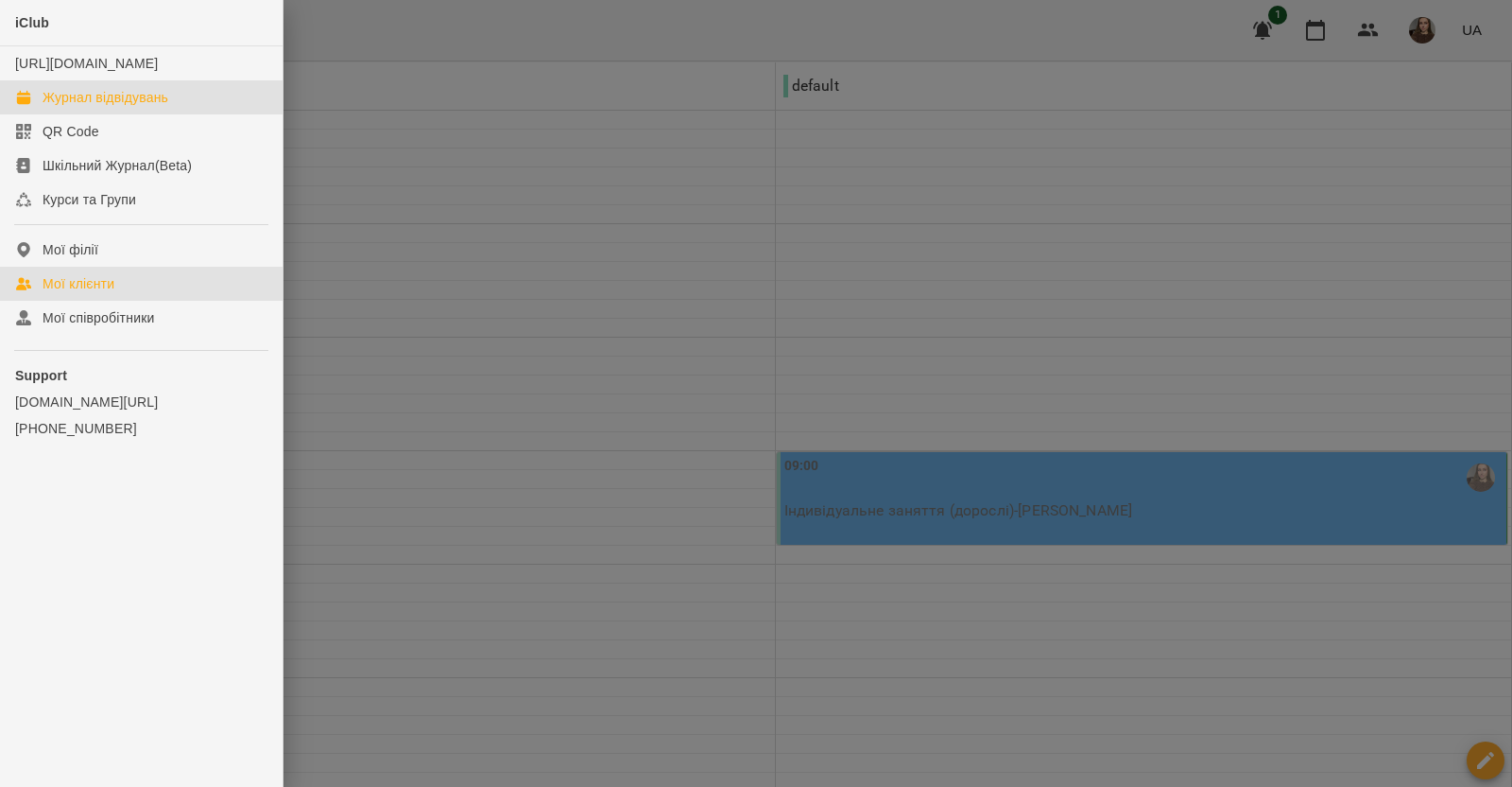
click at [168, 301] on link "Мої клієнти" at bounding box center [142, 283] width 283 height 34
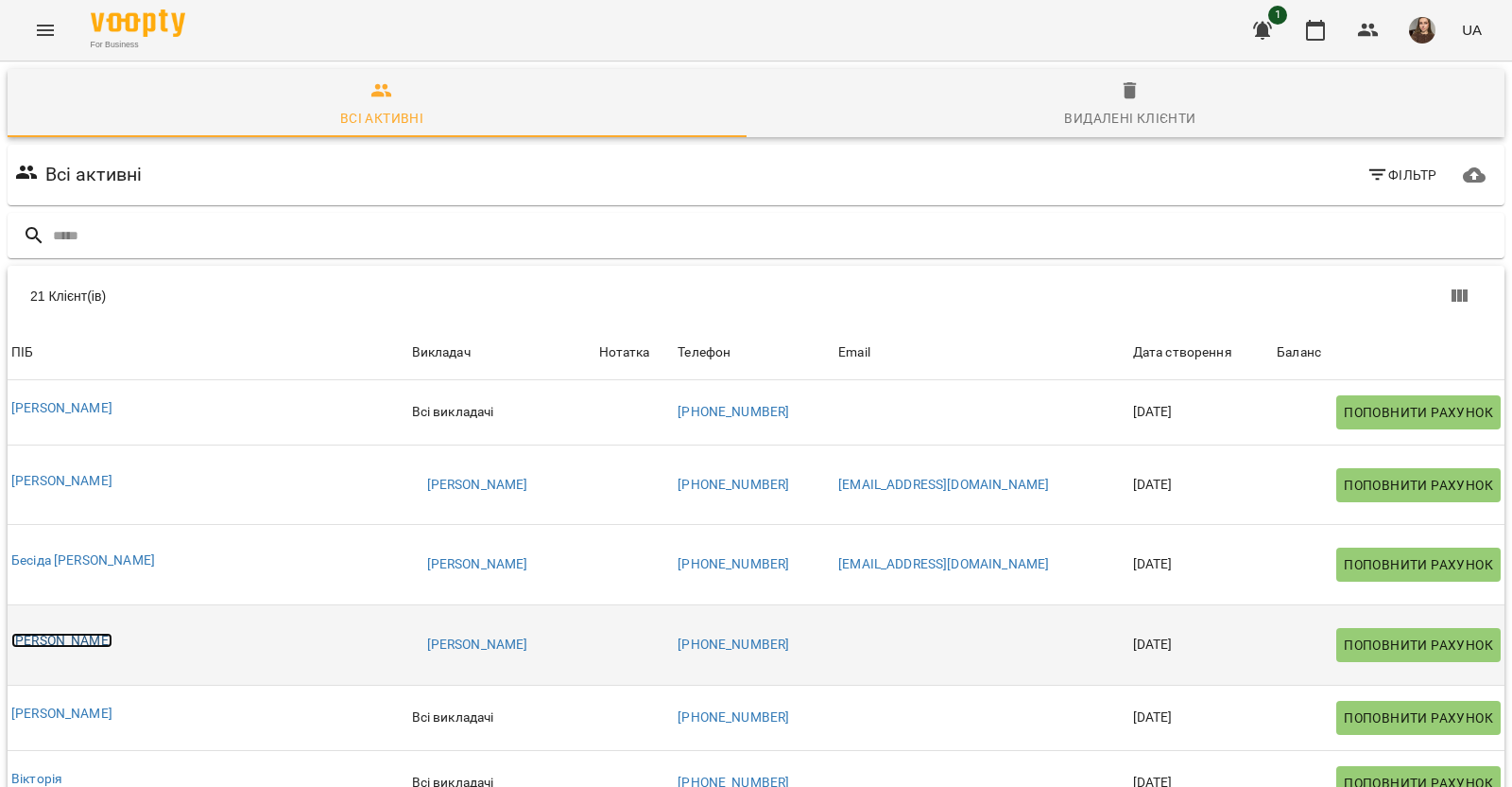
click at [113, 640] on link "[PERSON_NAME]" at bounding box center [61, 639] width 101 height 15
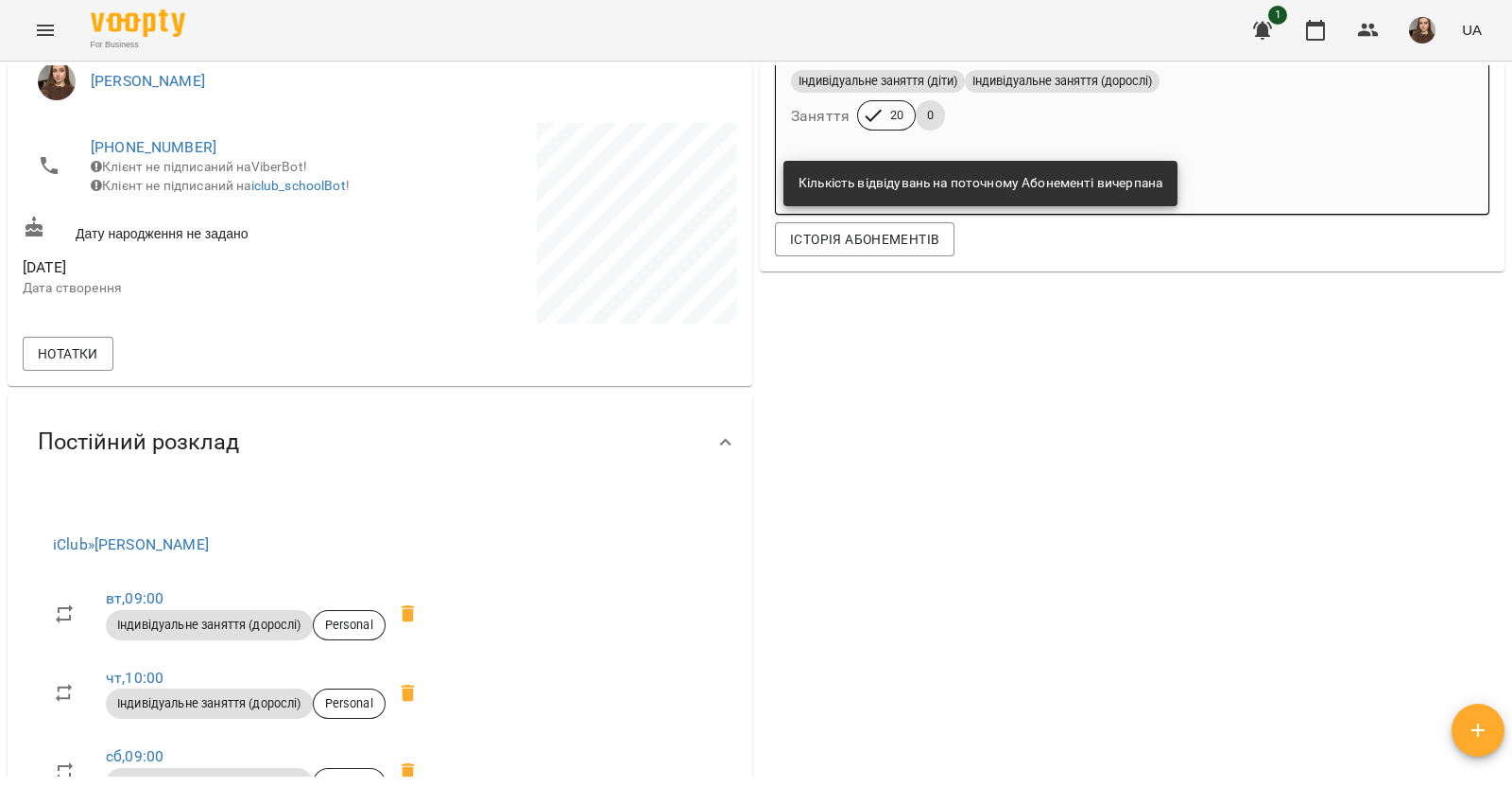
scroll to position [591, 0]
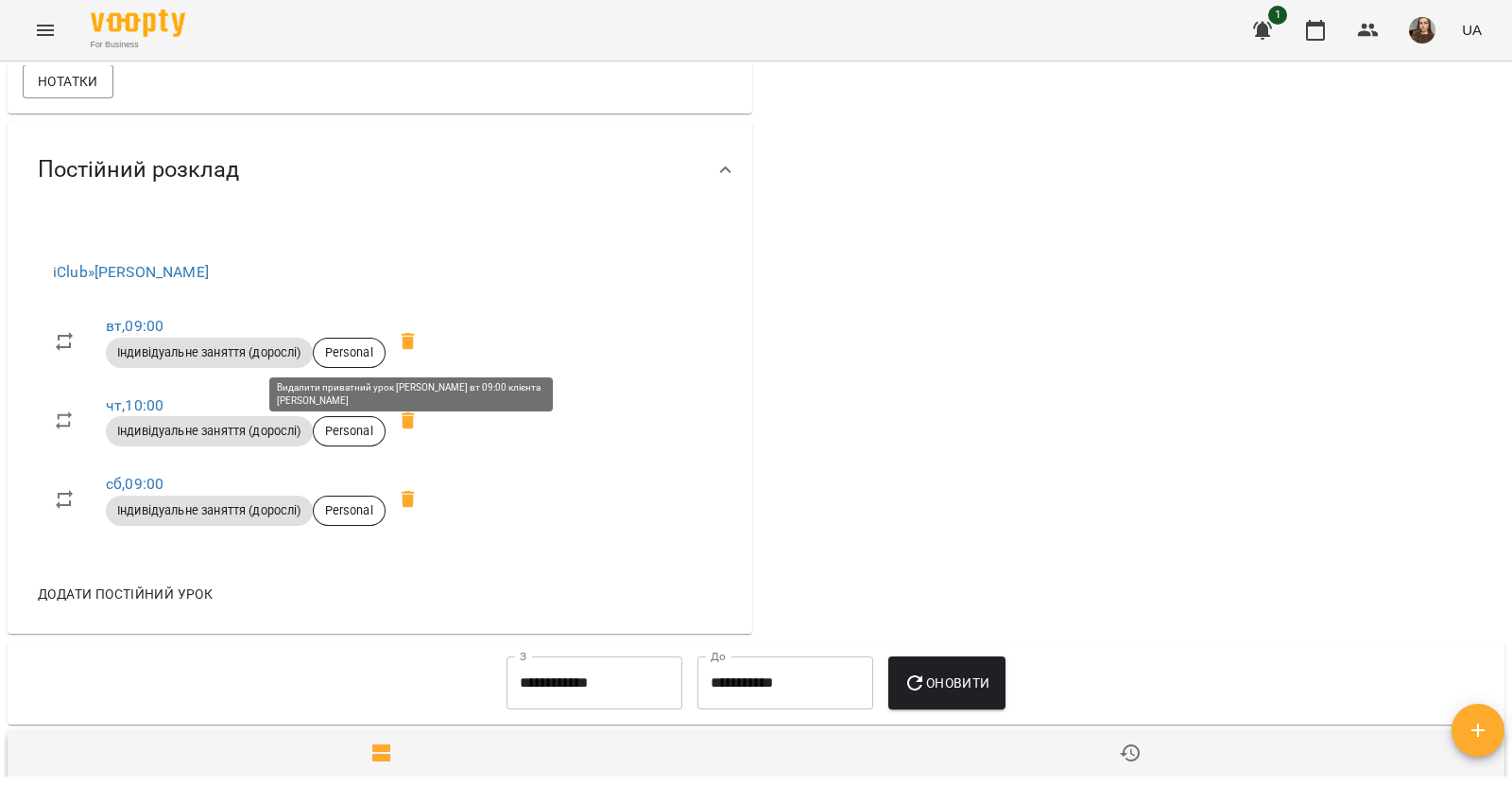
click at [407, 348] on icon at bounding box center [408, 341] width 23 height 23
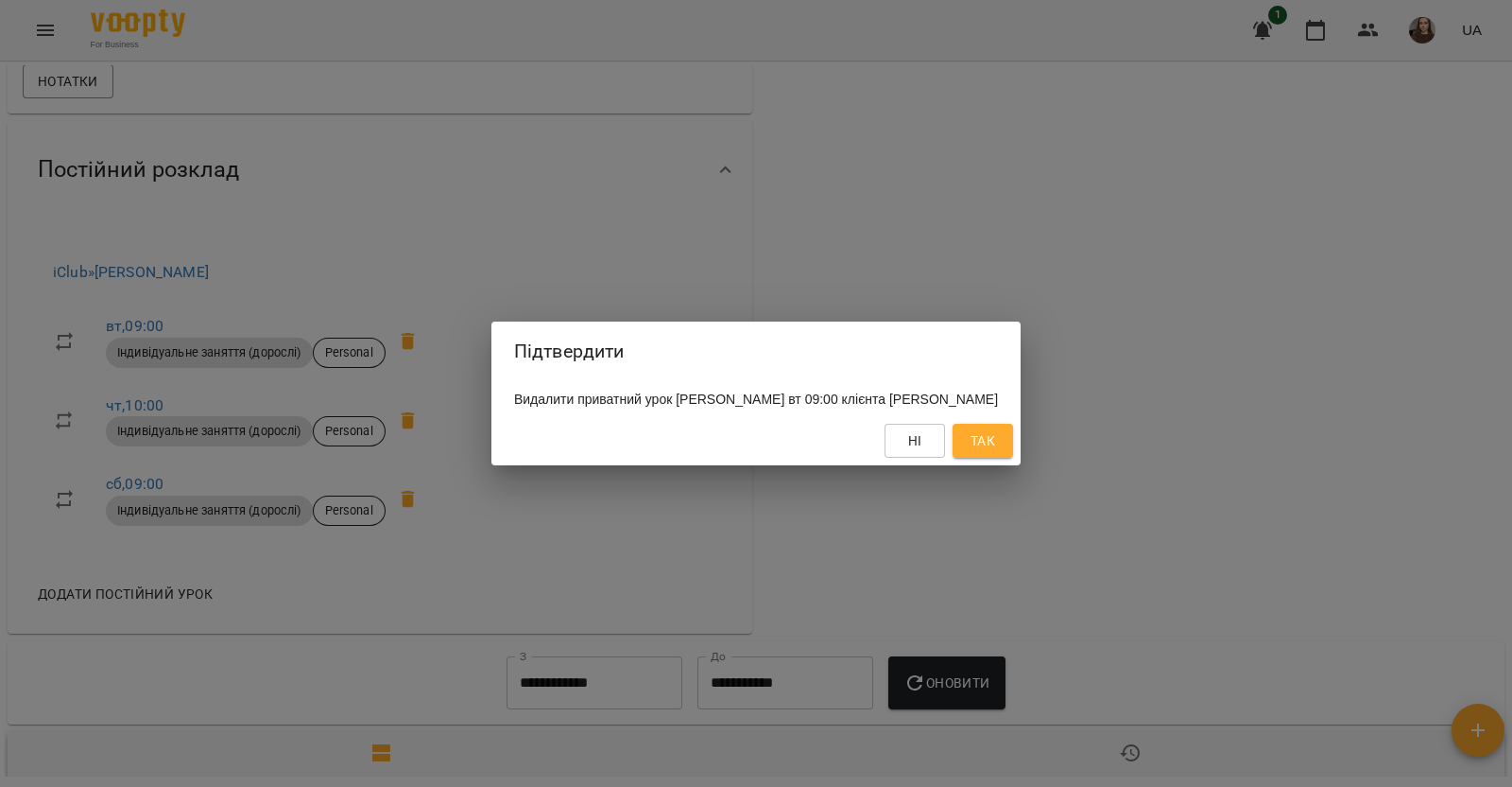
click at [995, 451] on span "Так" at bounding box center [983, 441] width 25 height 23
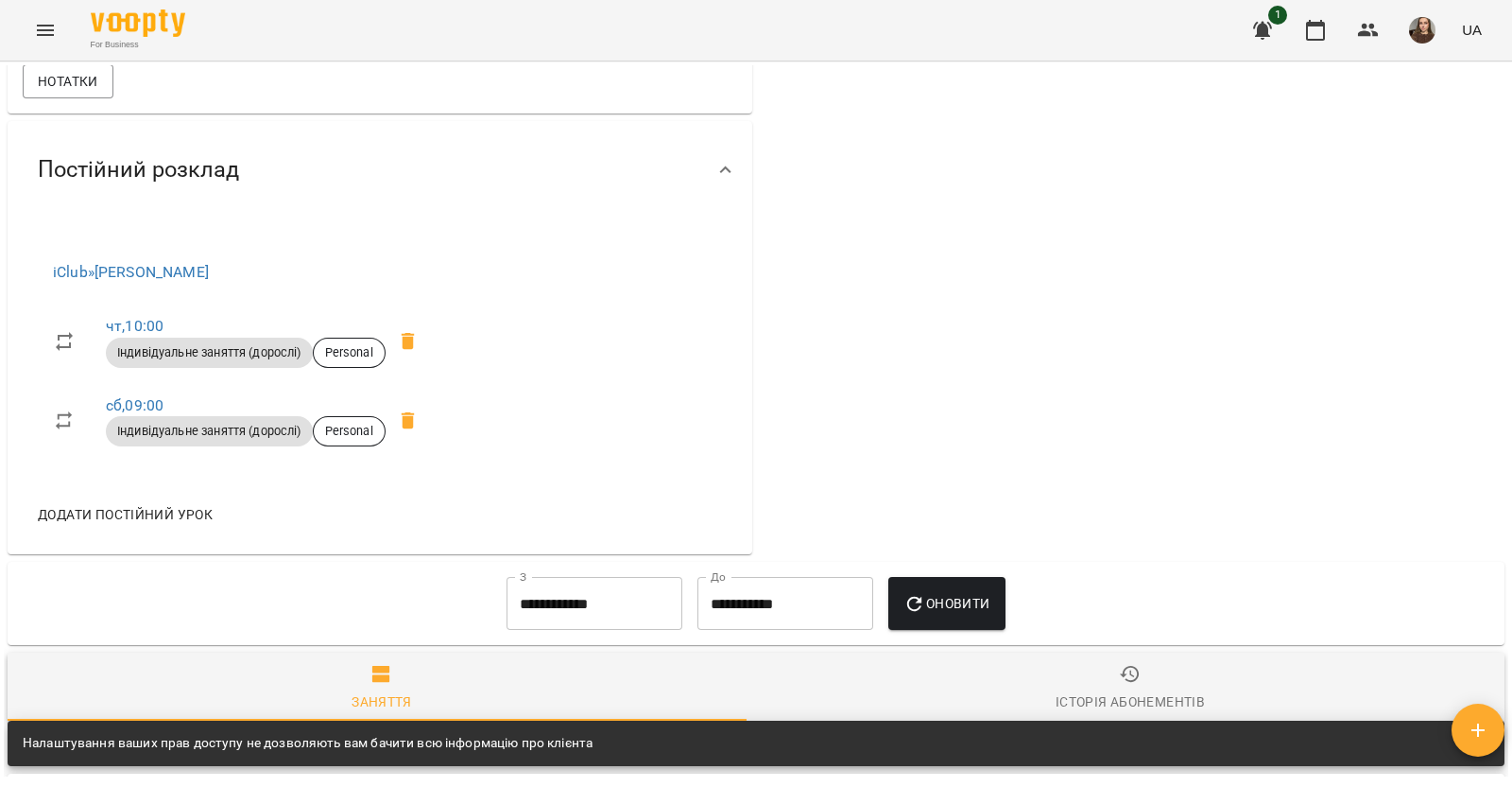
click at [415, 340] on icon at bounding box center [408, 341] width 13 height 17
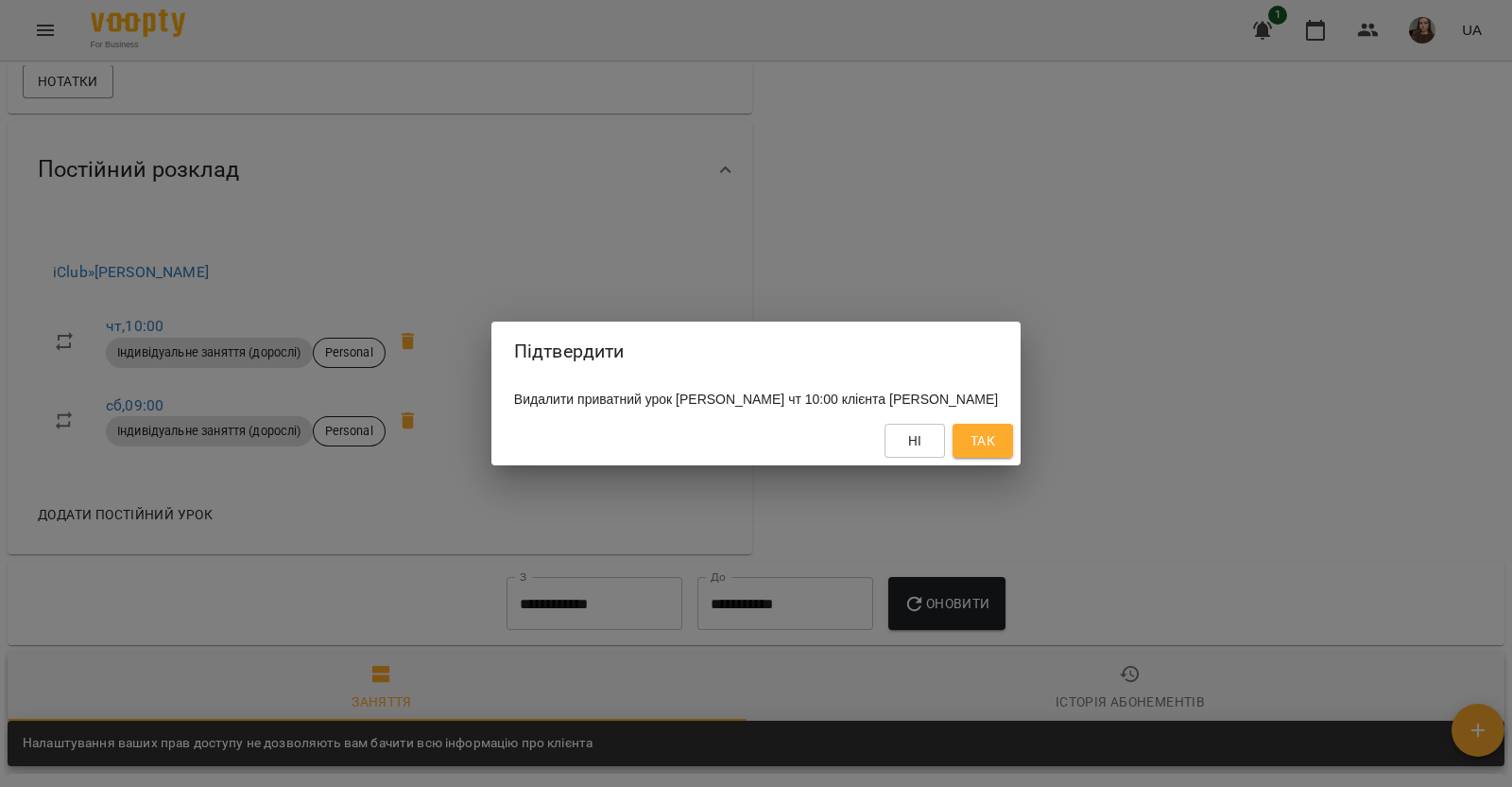
click at [995, 451] on span "Так" at bounding box center [983, 441] width 25 height 23
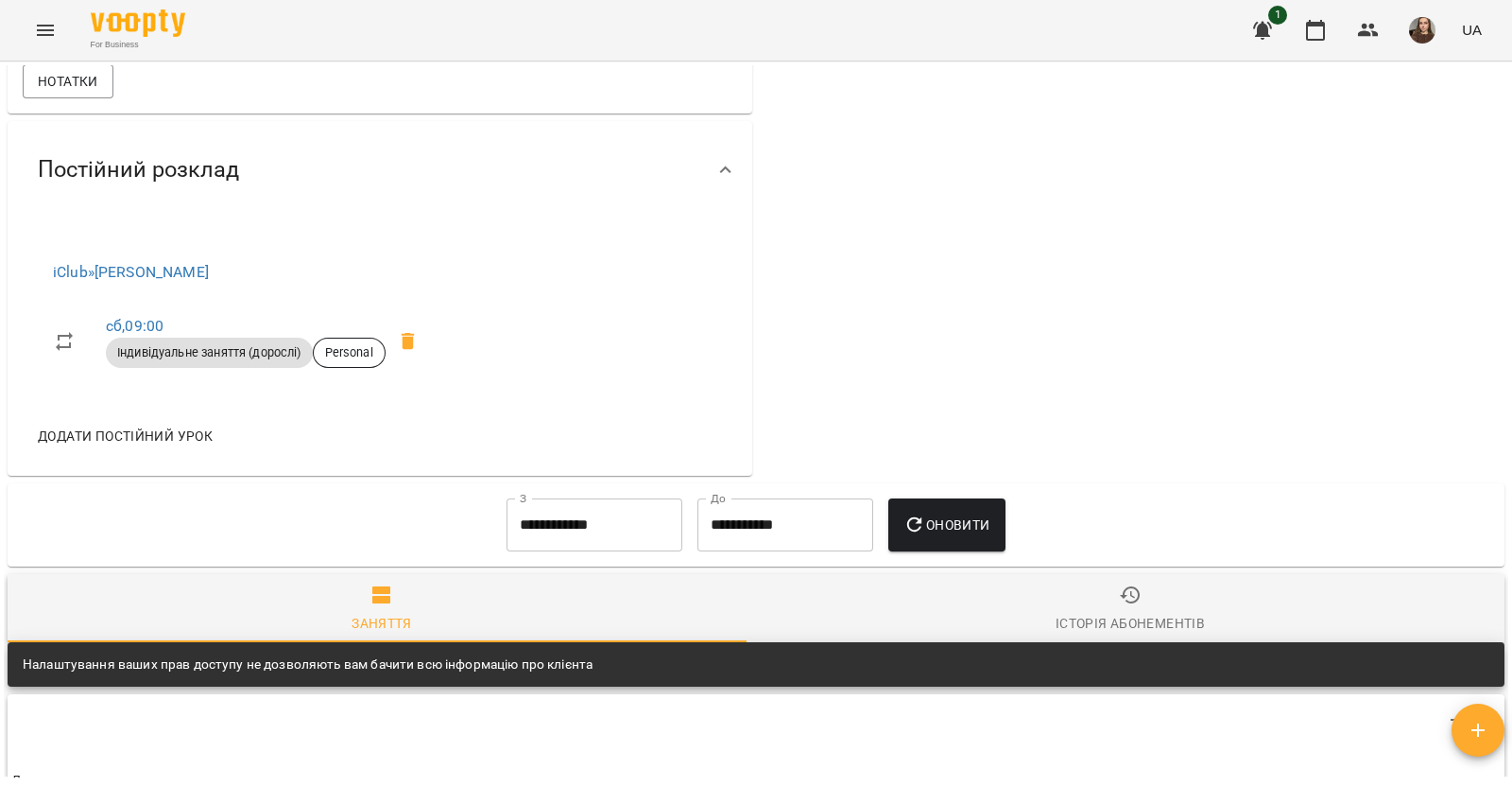
click at [414, 338] on icon at bounding box center [408, 341] width 13 height 17
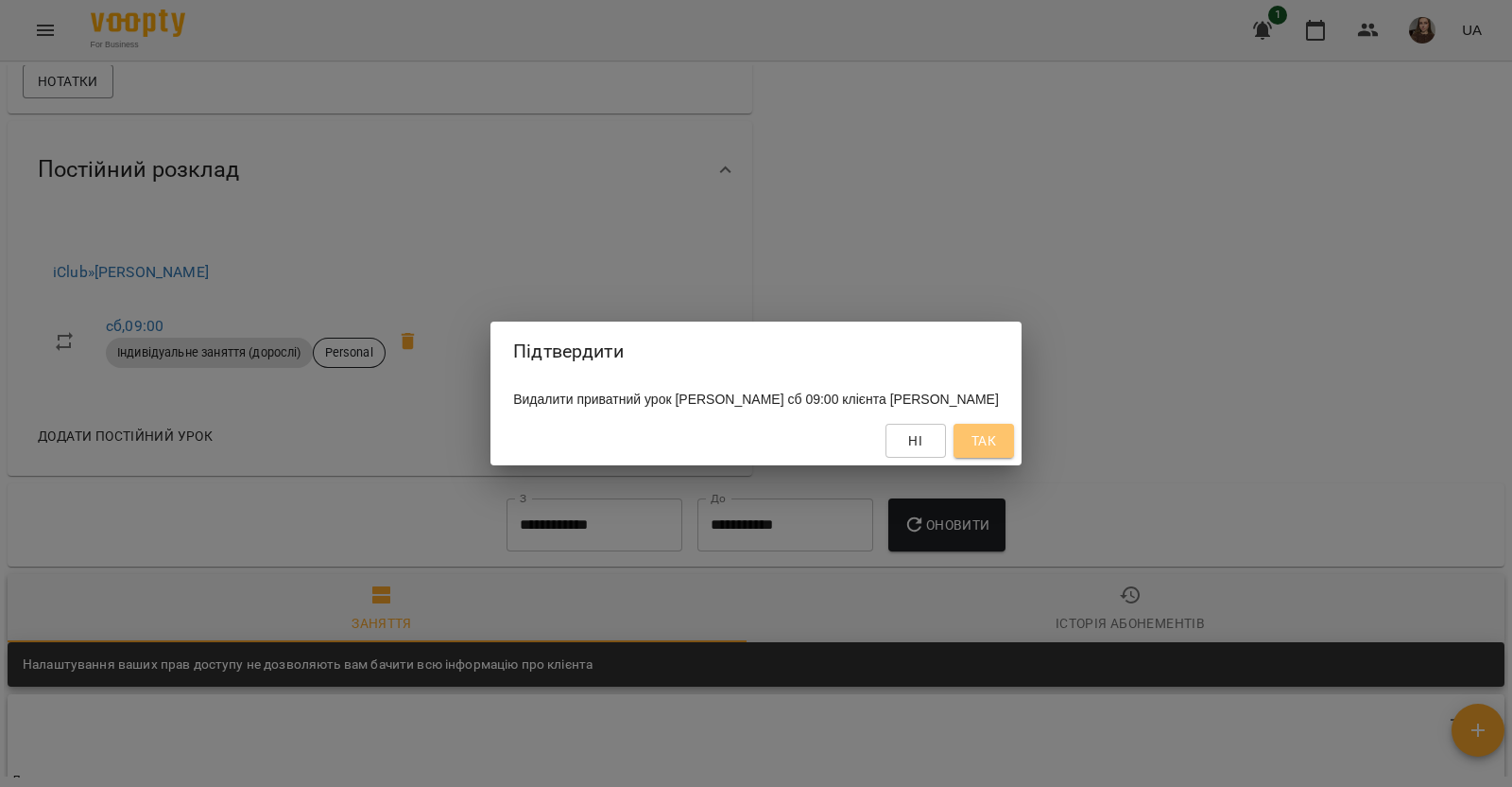
drag, startPoint x: 976, startPoint y: 448, endPoint x: 984, endPoint y: 455, distance: 10.6
click at [983, 455] on button "Так" at bounding box center [984, 441] width 60 height 34
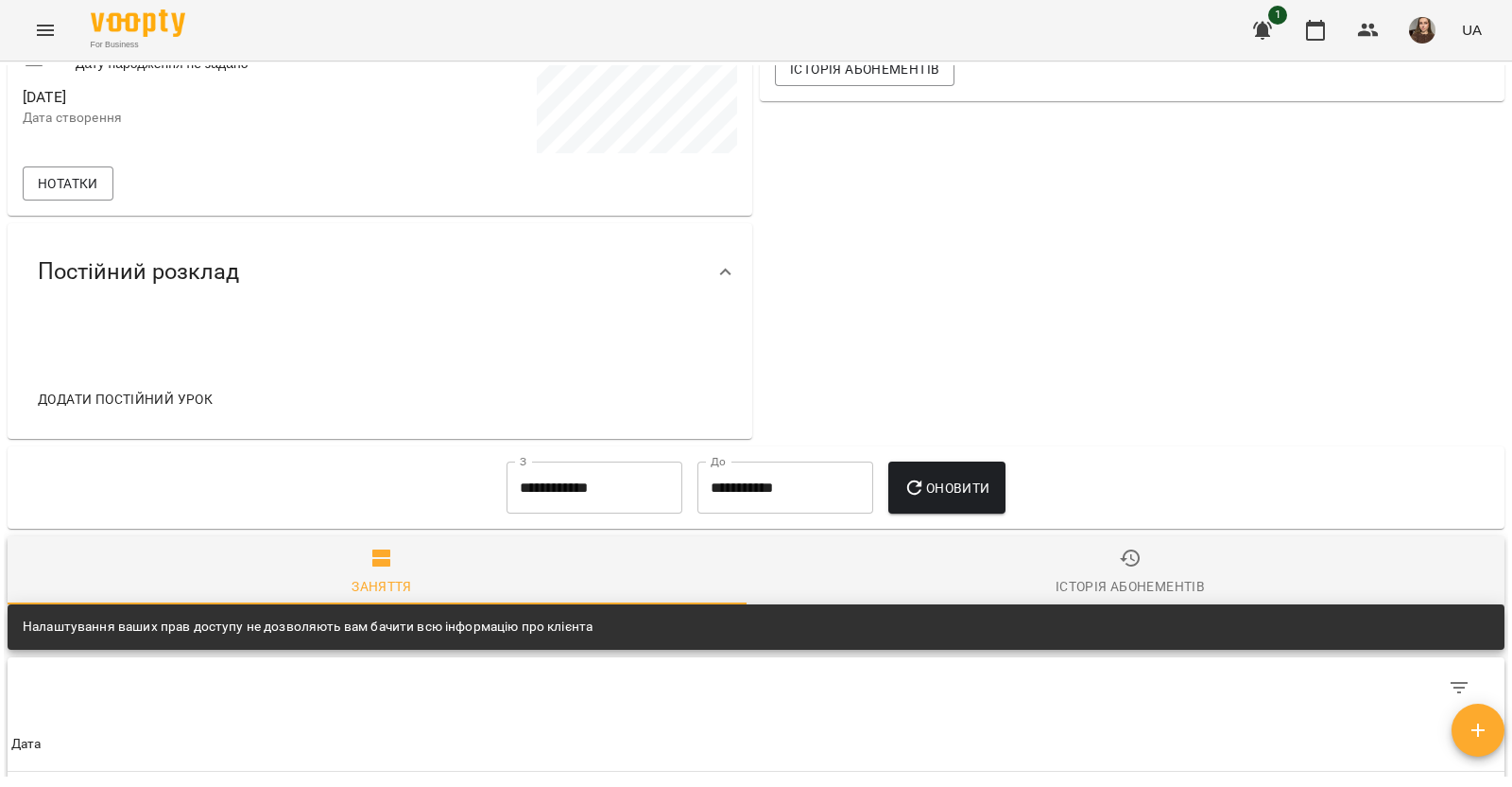
scroll to position [0, 0]
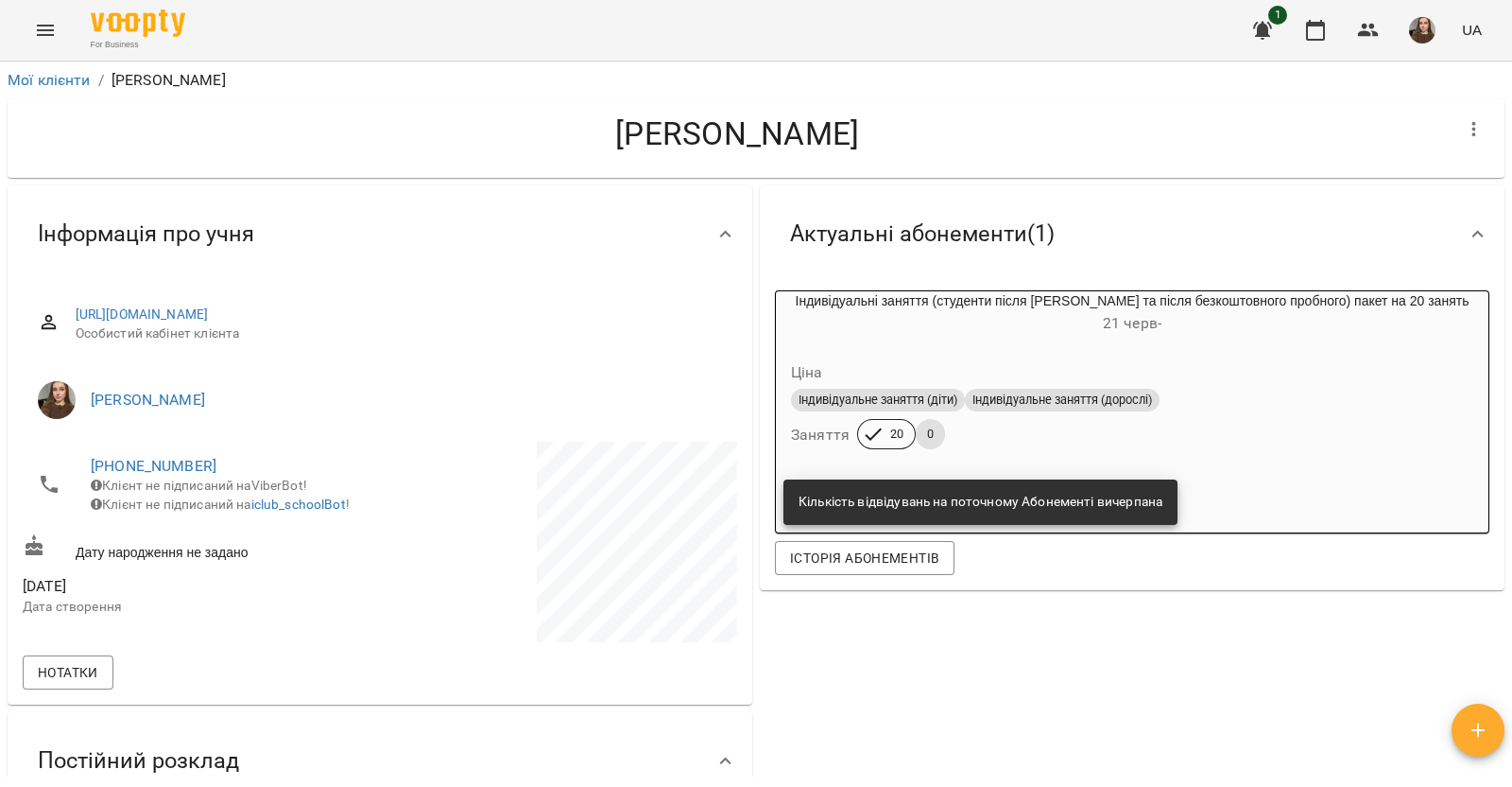
click at [55, 35] on icon "Menu" at bounding box center [45, 30] width 23 height 23
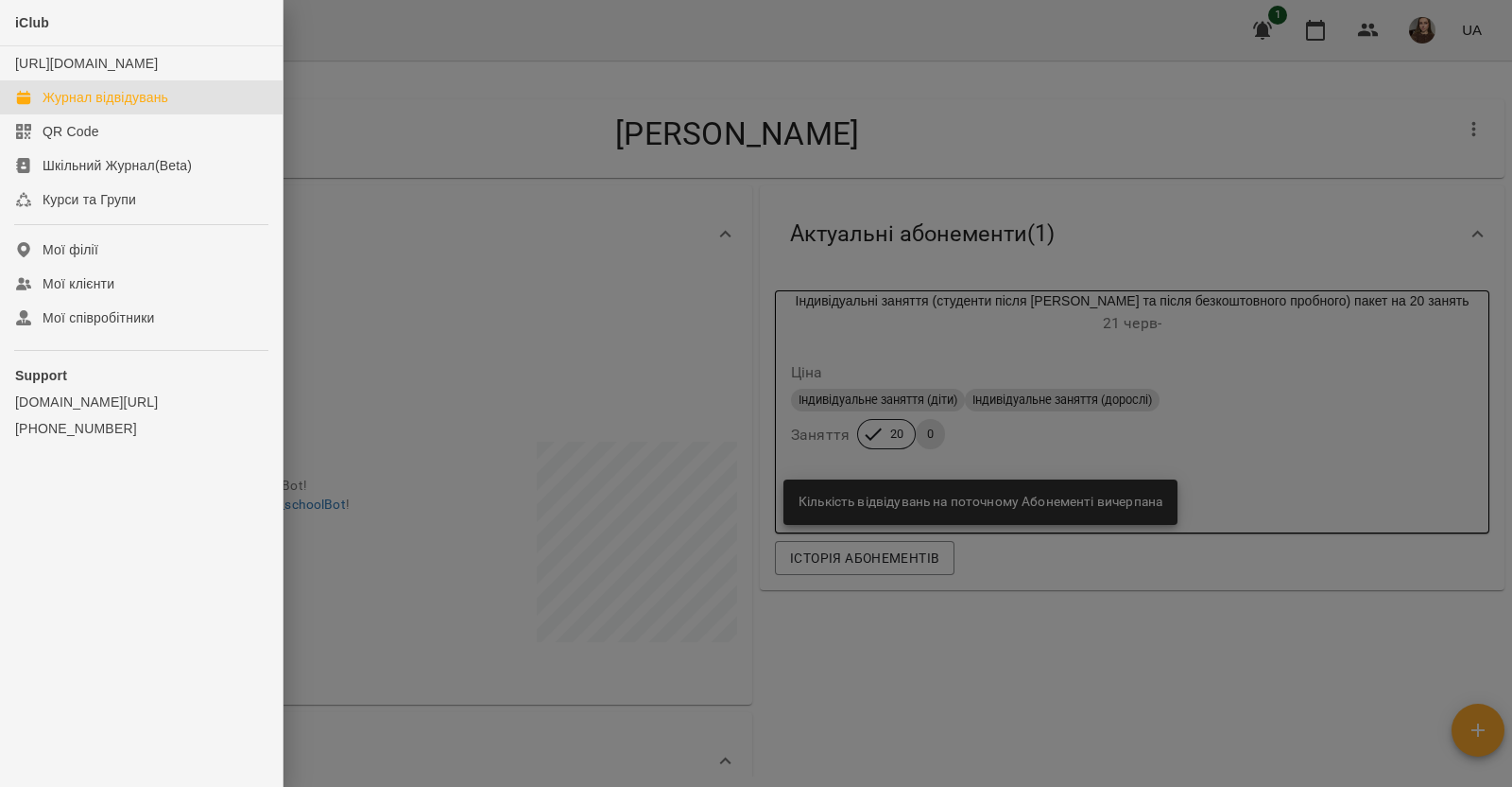
click at [145, 107] on div "Журнал відвідувань" at bounding box center [105, 97] width 126 height 19
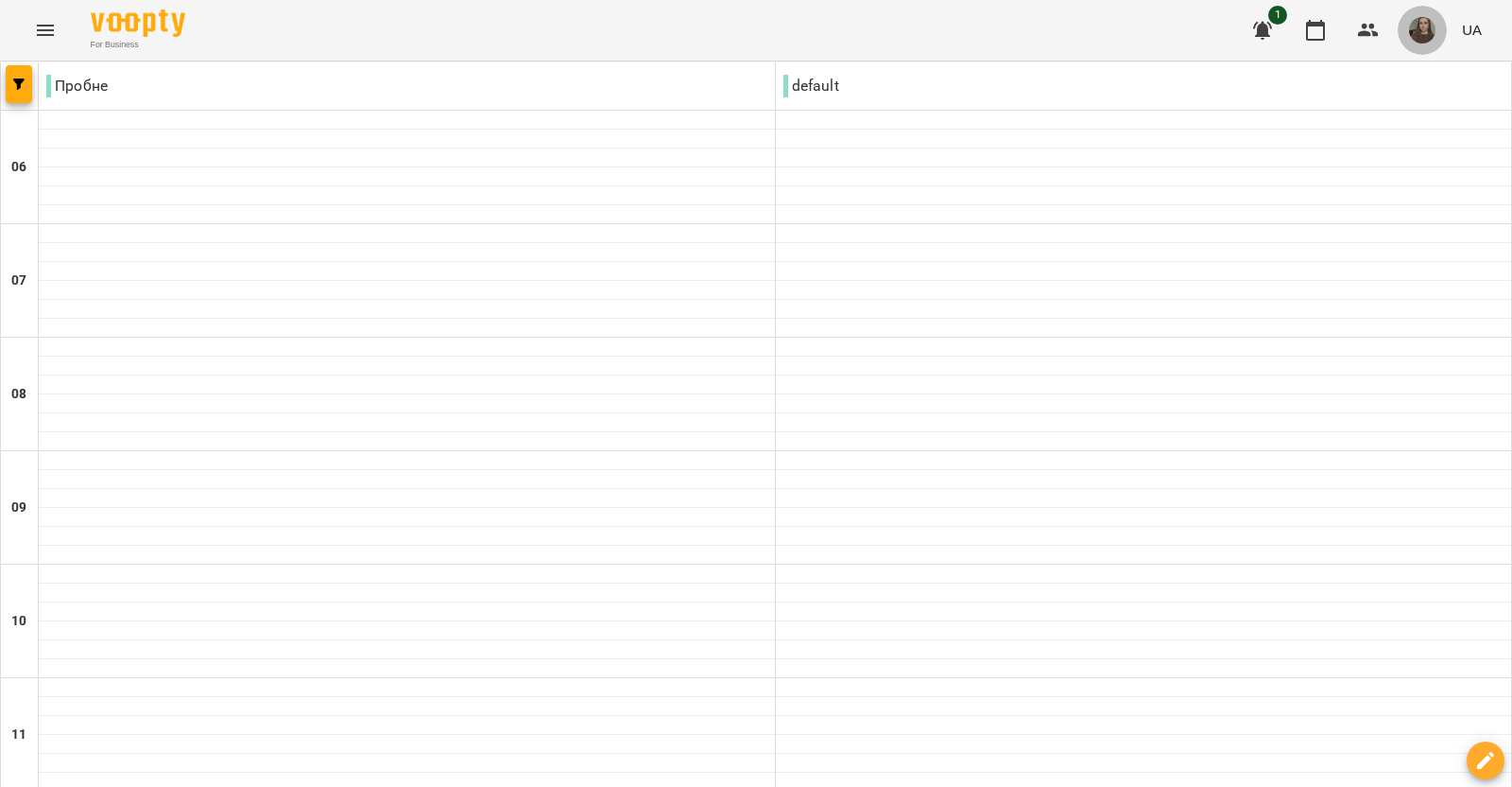
click at [1416, 26] on img "button" at bounding box center [1422, 30] width 27 height 27
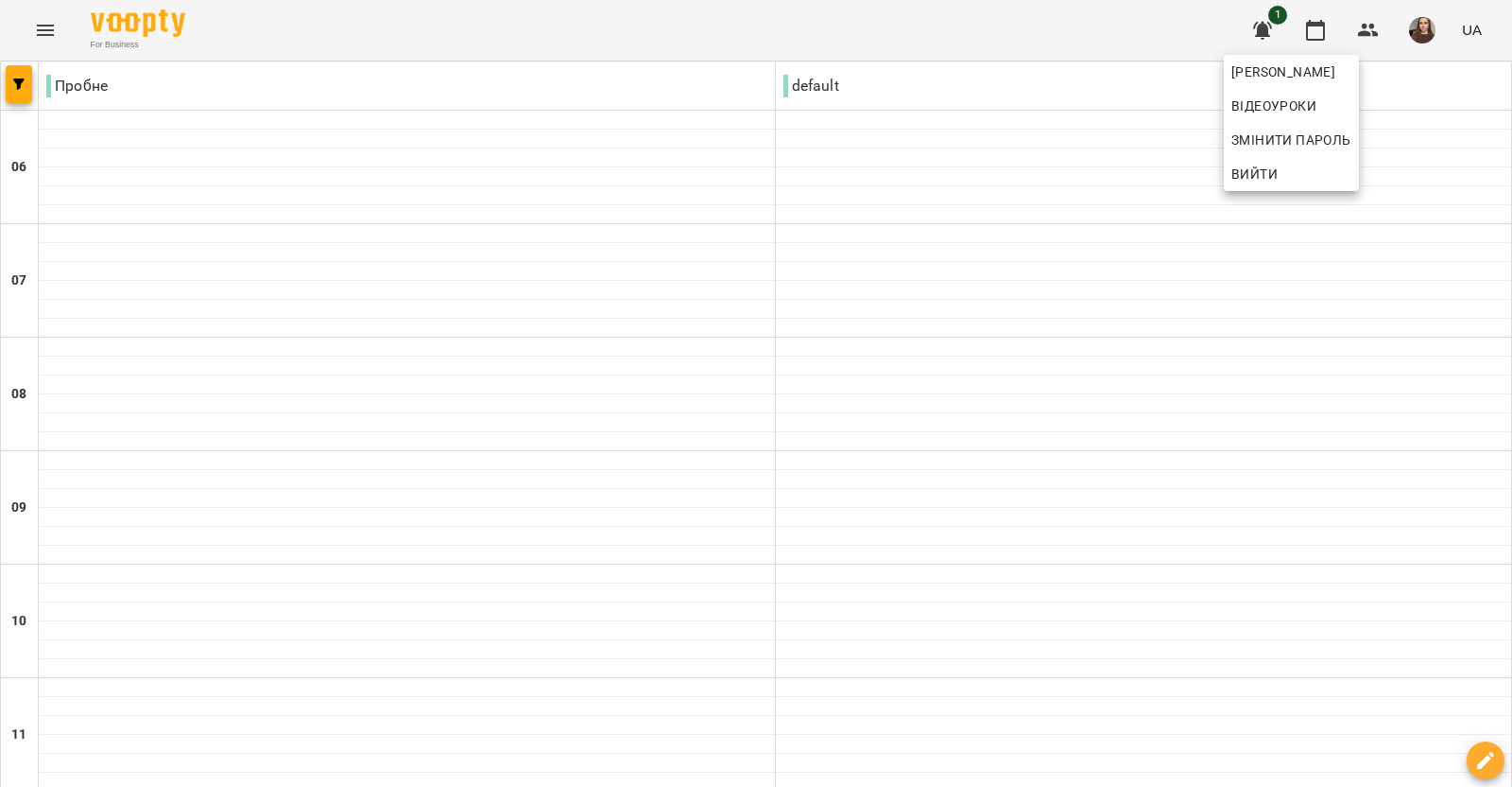
click at [1403, 53] on div at bounding box center [756, 393] width 1512 height 787
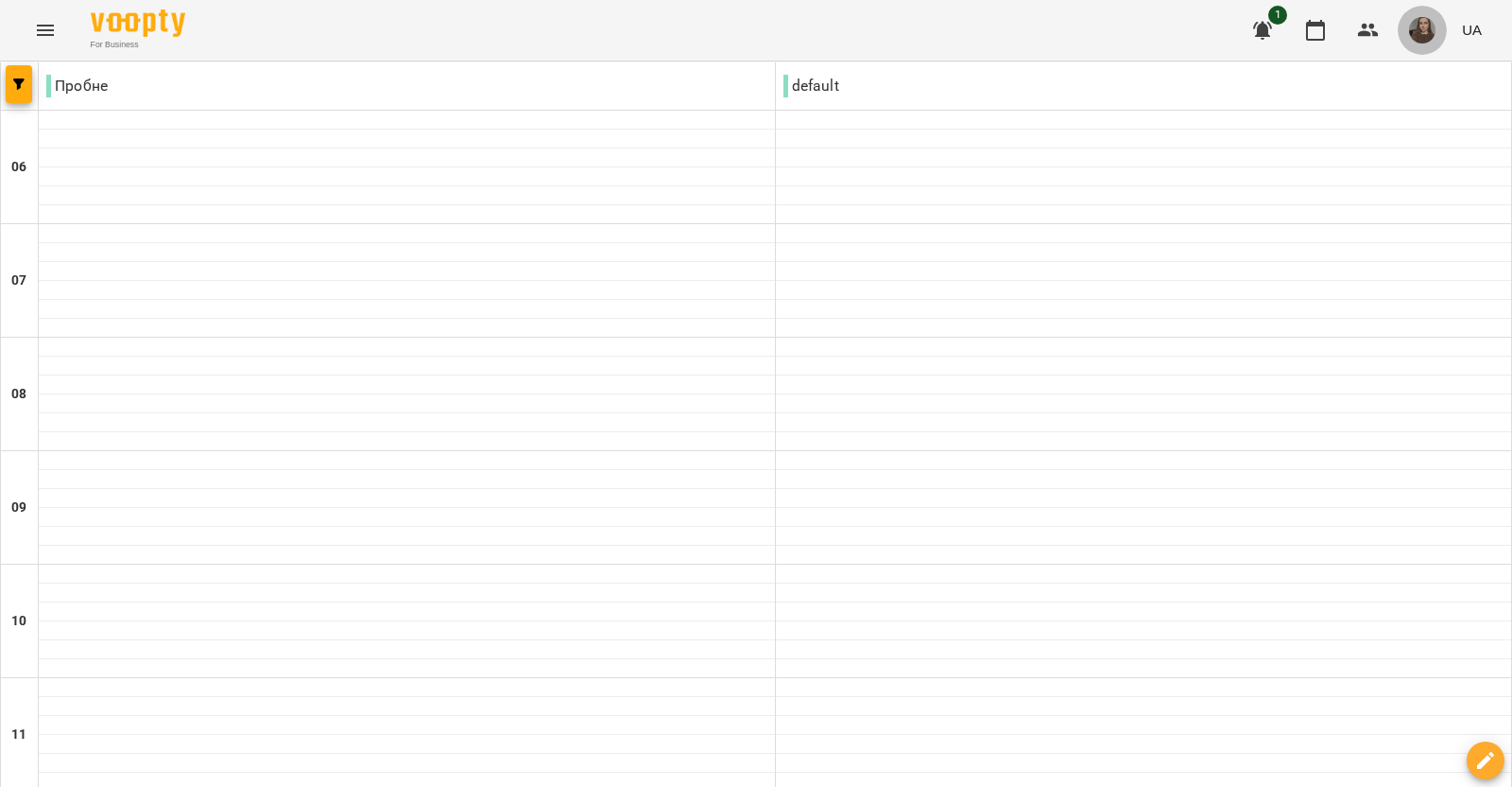
click at [1417, 31] on img "button" at bounding box center [1422, 30] width 27 height 27
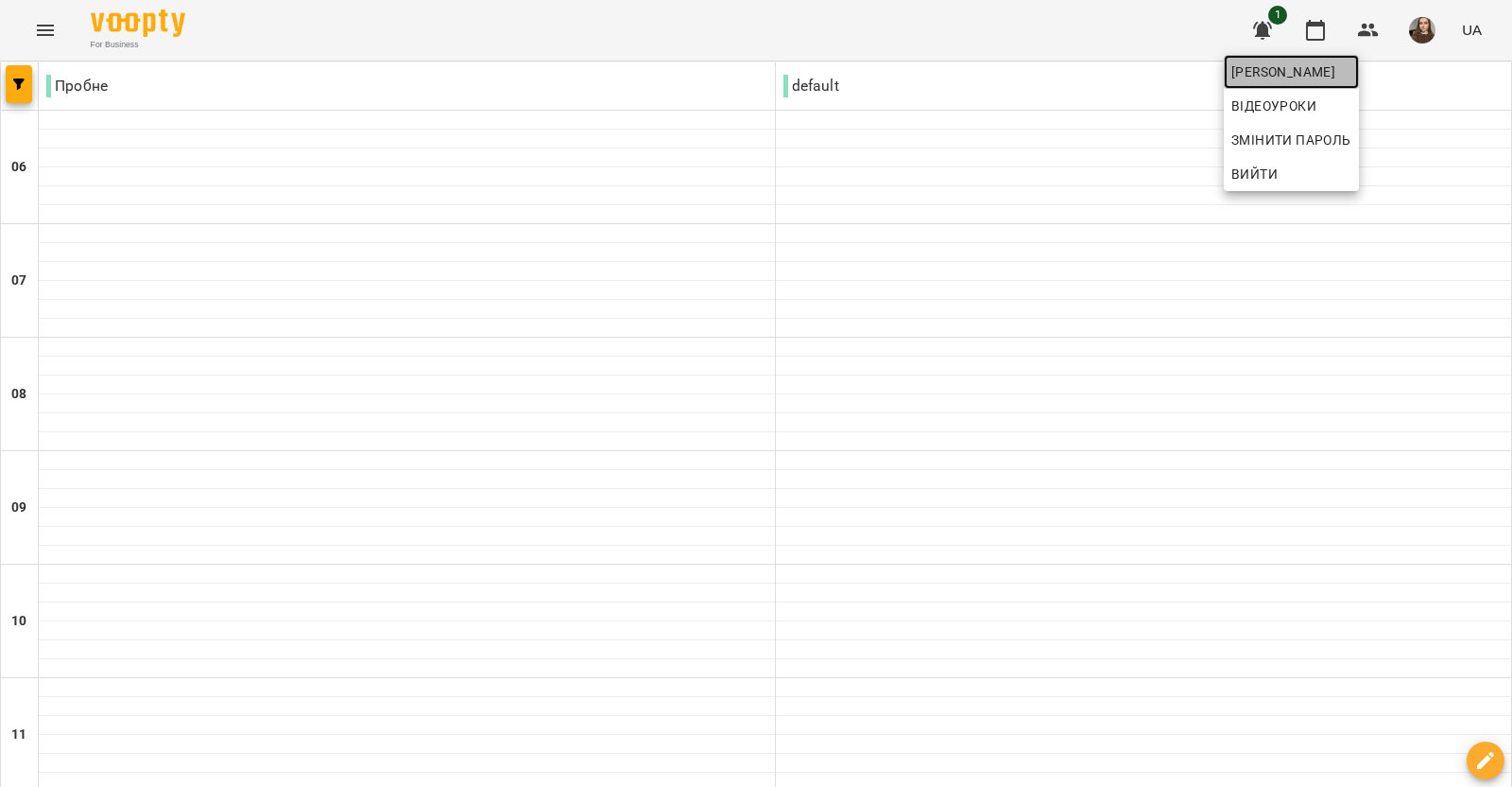
click at [1352, 75] on span "[PERSON_NAME]" at bounding box center [1290, 71] width 120 height 23
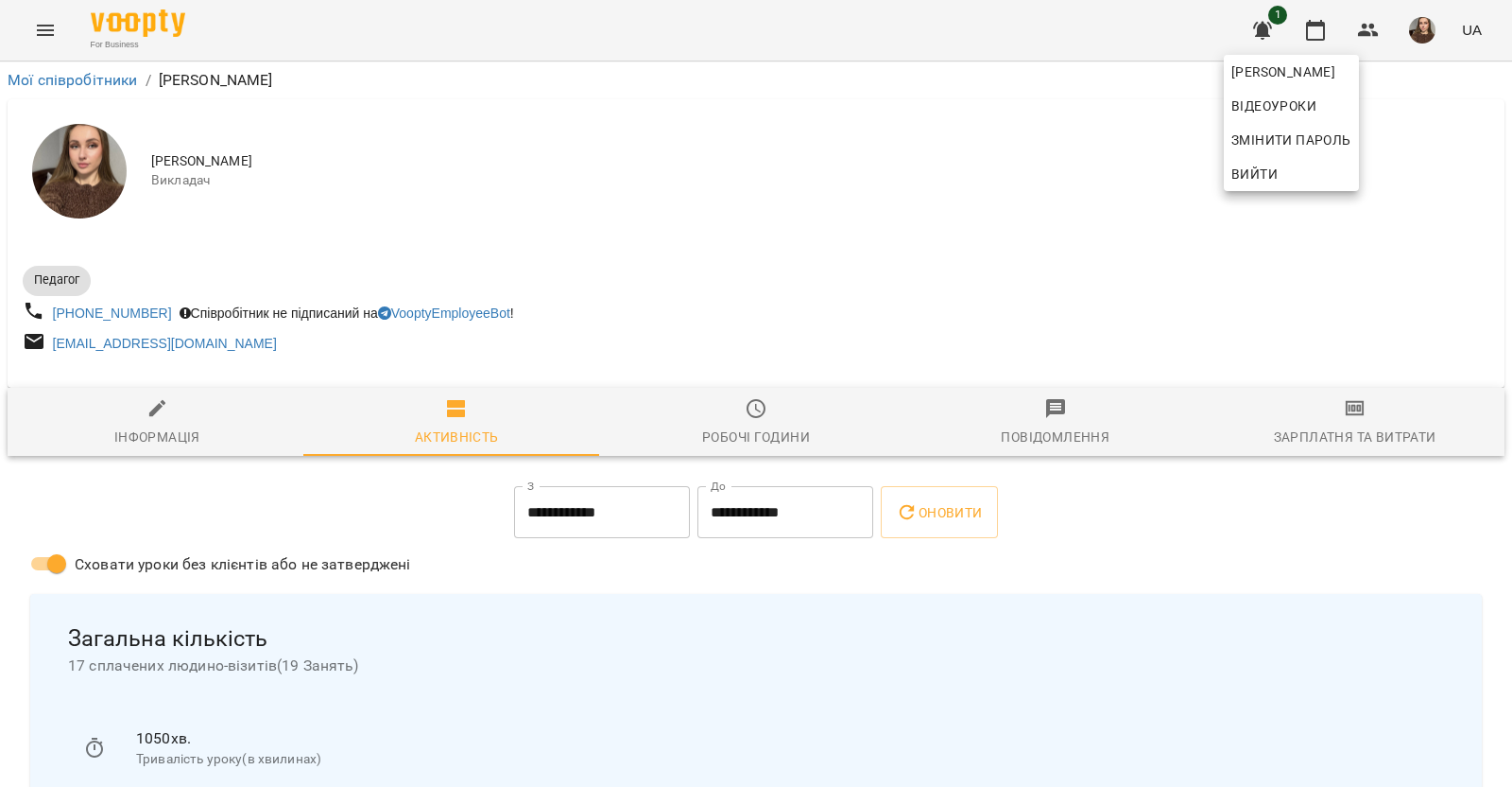
click at [1349, 429] on div at bounding box center [756, 393] width 1512 height 787
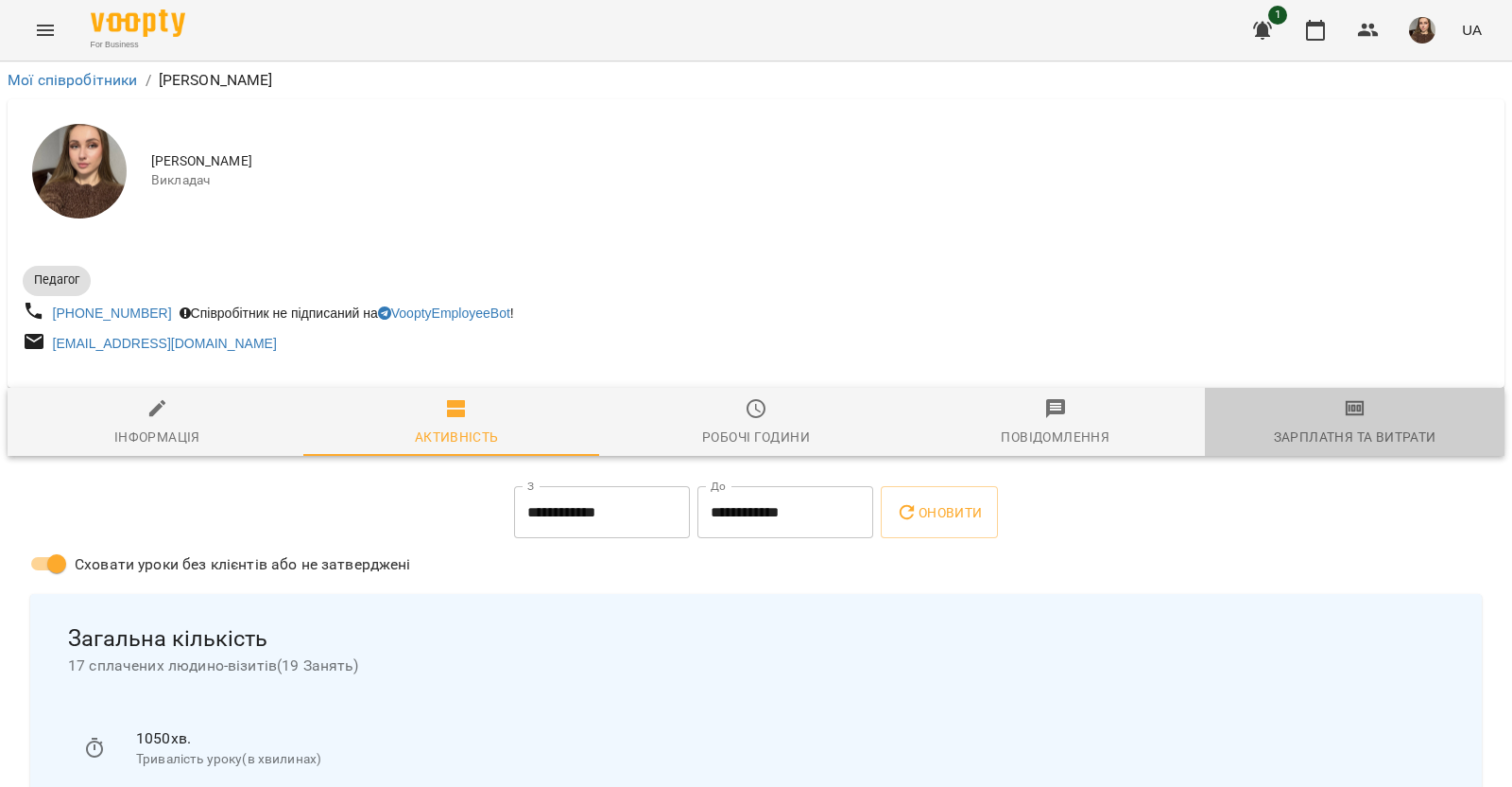
click at [1359, 428] on div "Зарплатня та Витрати" at bounding box center [1355, 437] width 162 height 23
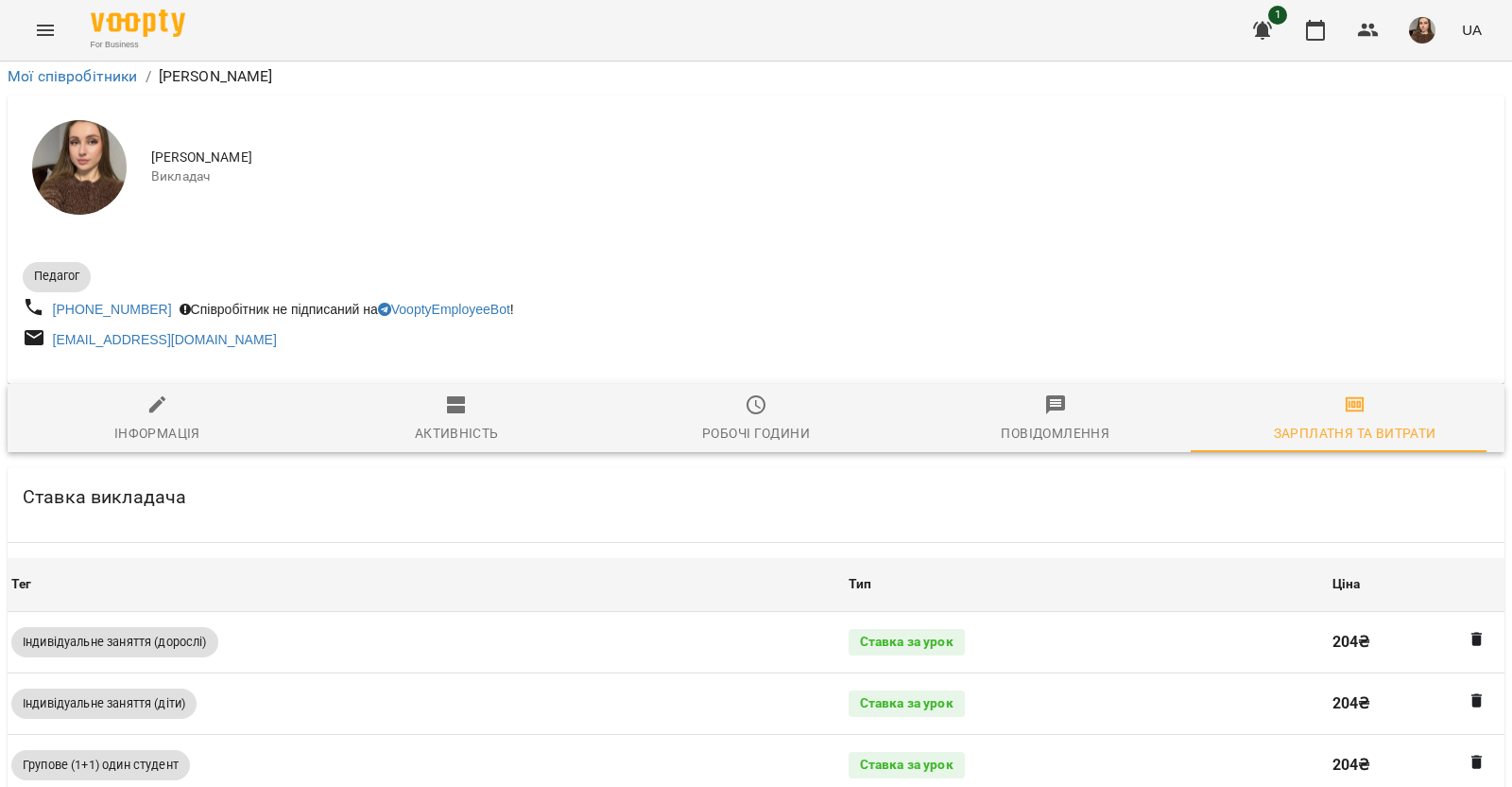
scroll to position [576, 0]
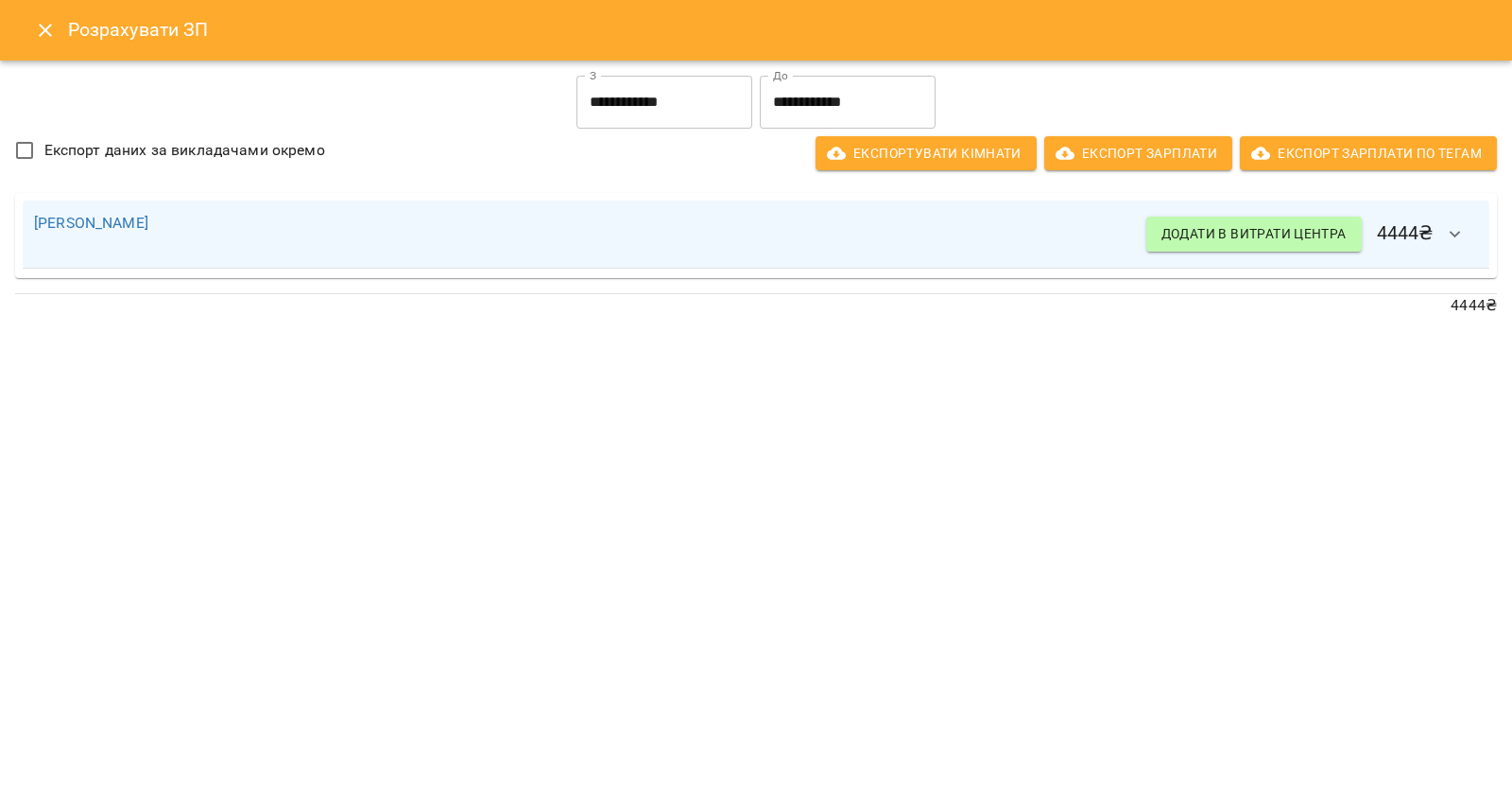
click at [696, 94] on input "**********" at bounding box center [665, 101] width 176 height 52
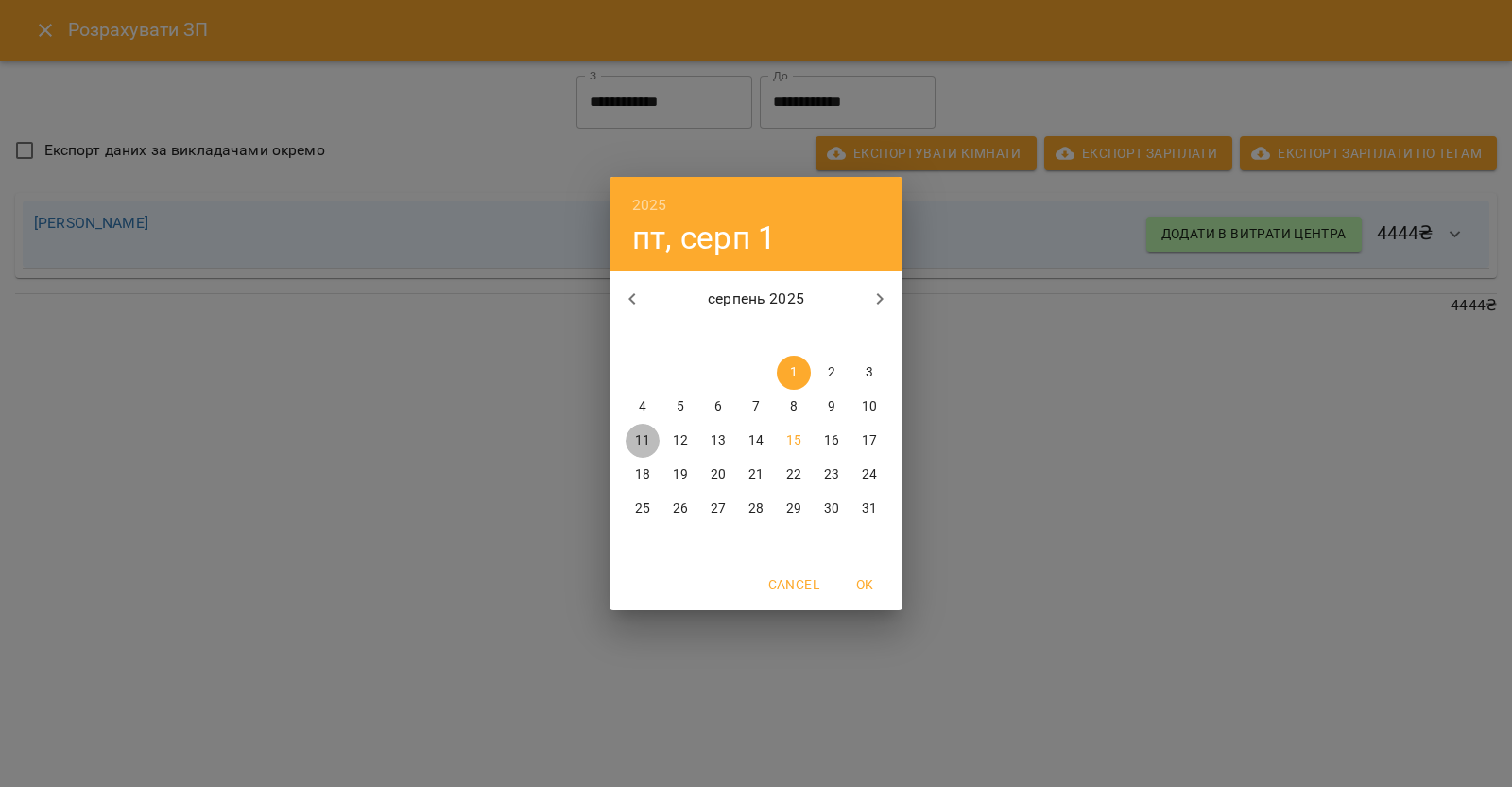
click at [642, 439] on p "11" at bounding box center [642, 440] width 15 height 19
type input "**********"
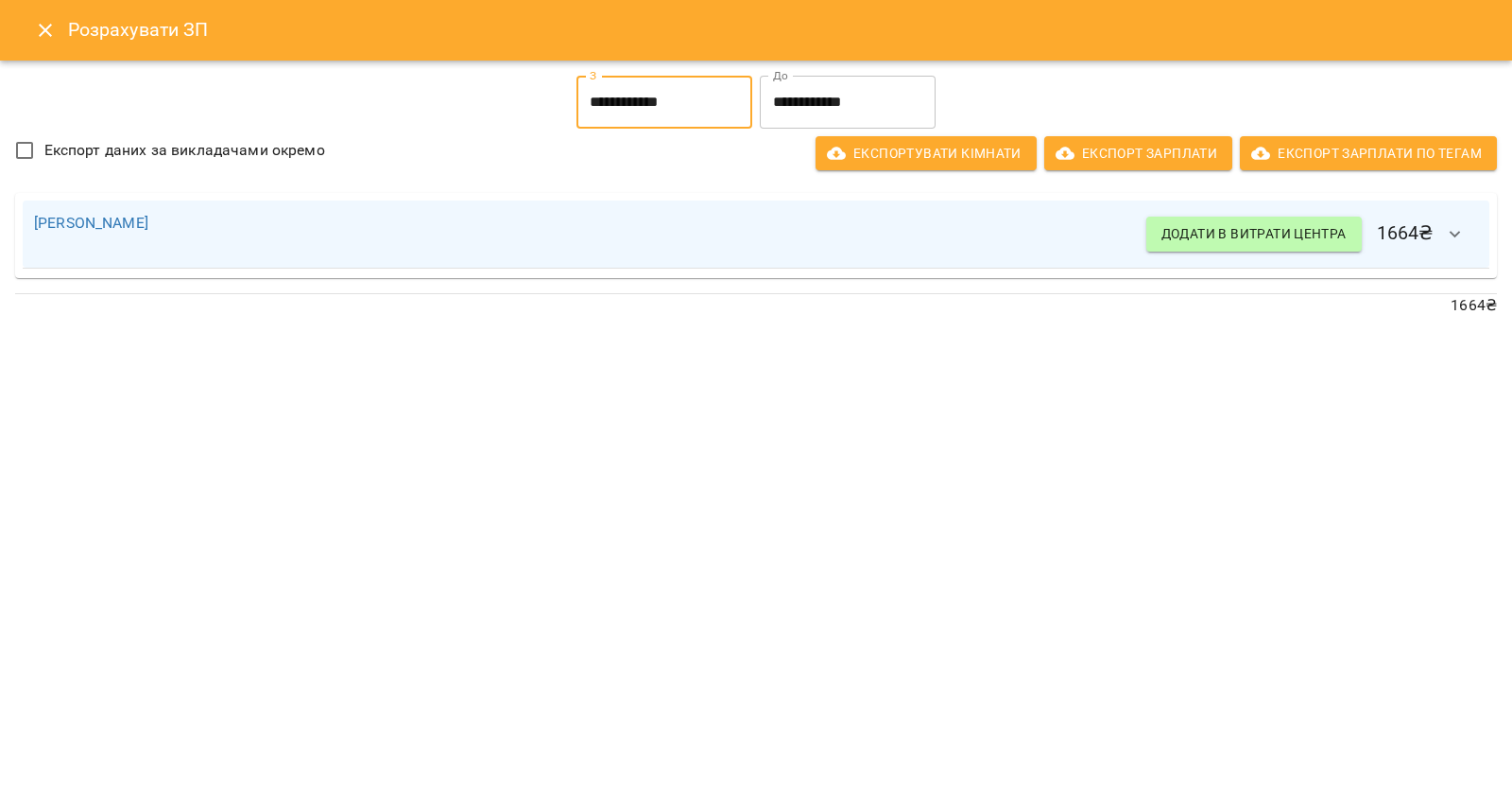
click at [1442, 237] on button "button" at bounding box center [1456, 235] width 46 height 46
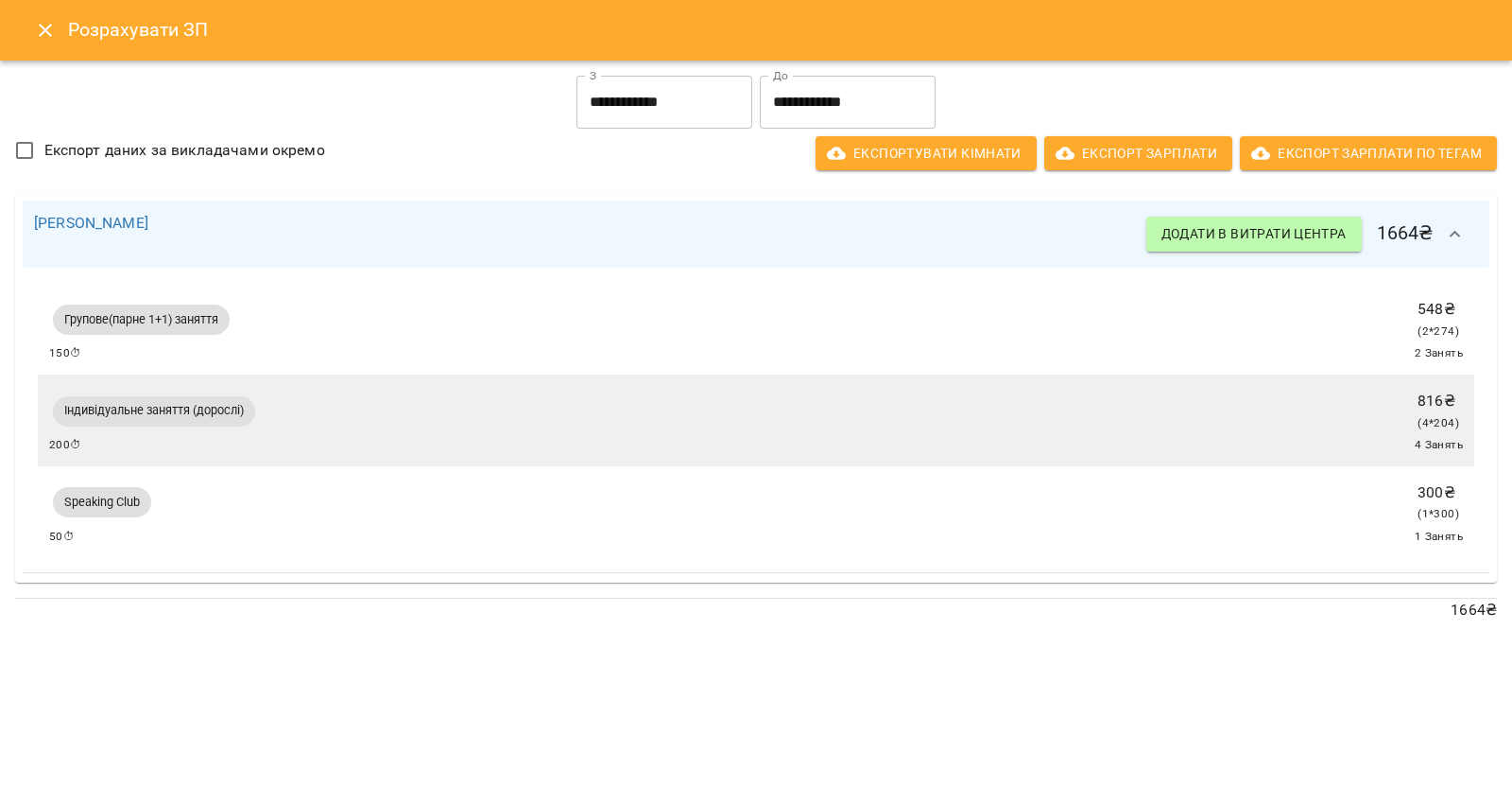
click at [19, 18] on div "Розрахувати ЗП" at bounding box center [756, 30] width 1512 height 60
click at [47, 22] on icon "Close" at bounding box center [45, 30] width 23 height 23
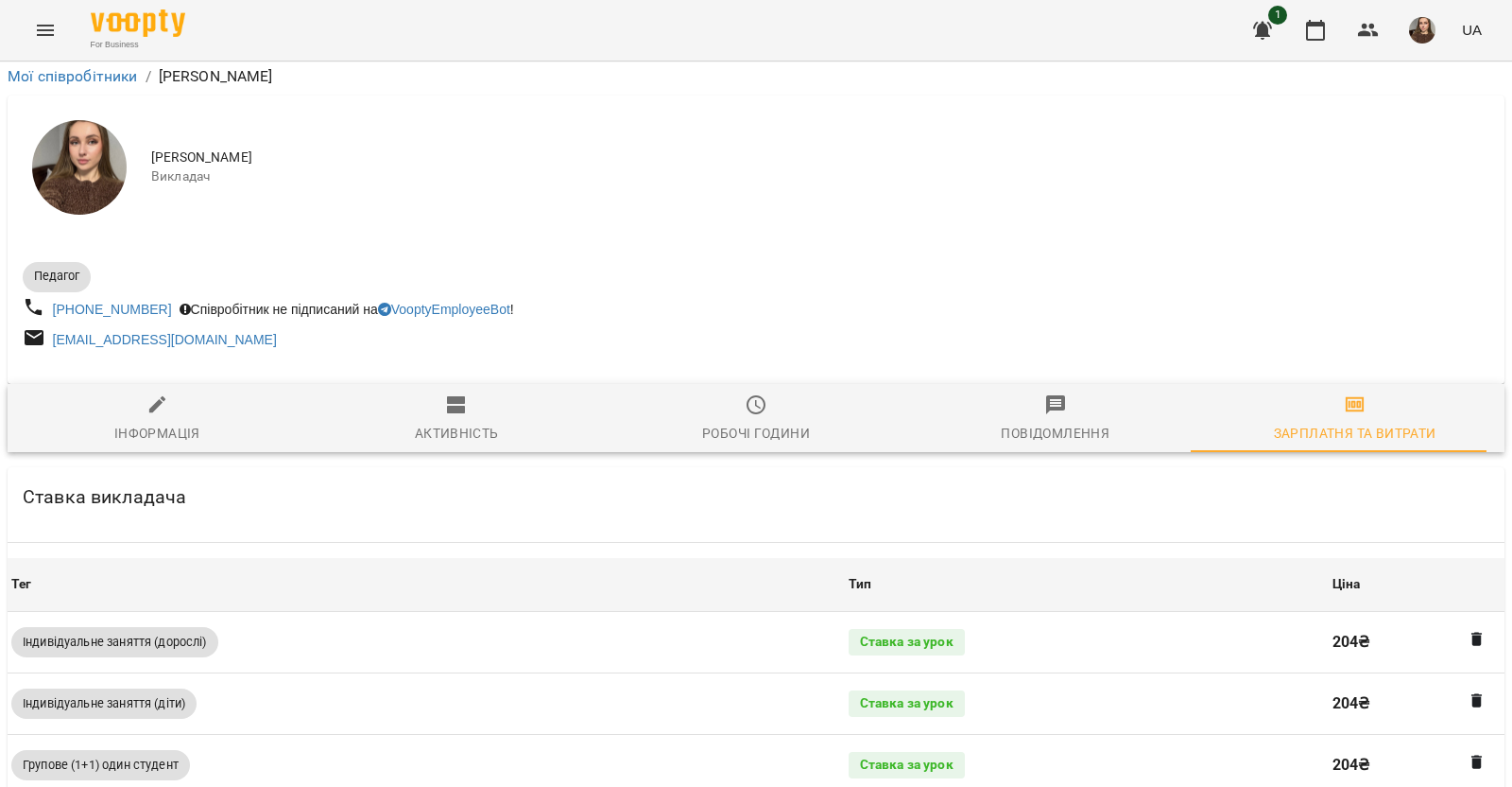
scroll to position [0, 0]
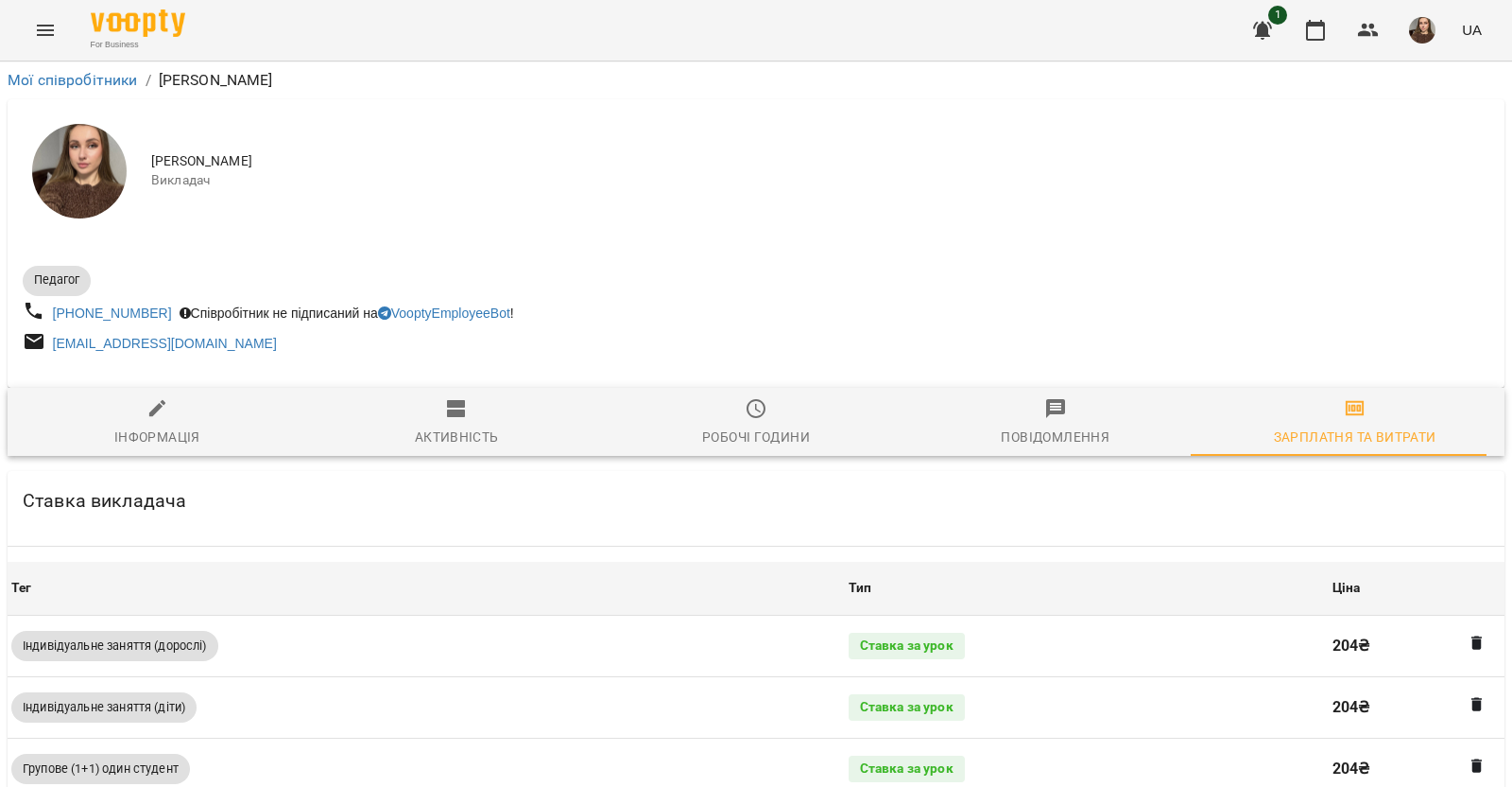
click at [439, 425] on span "Активність" at bounding box center [457, 423] width 277 height 51
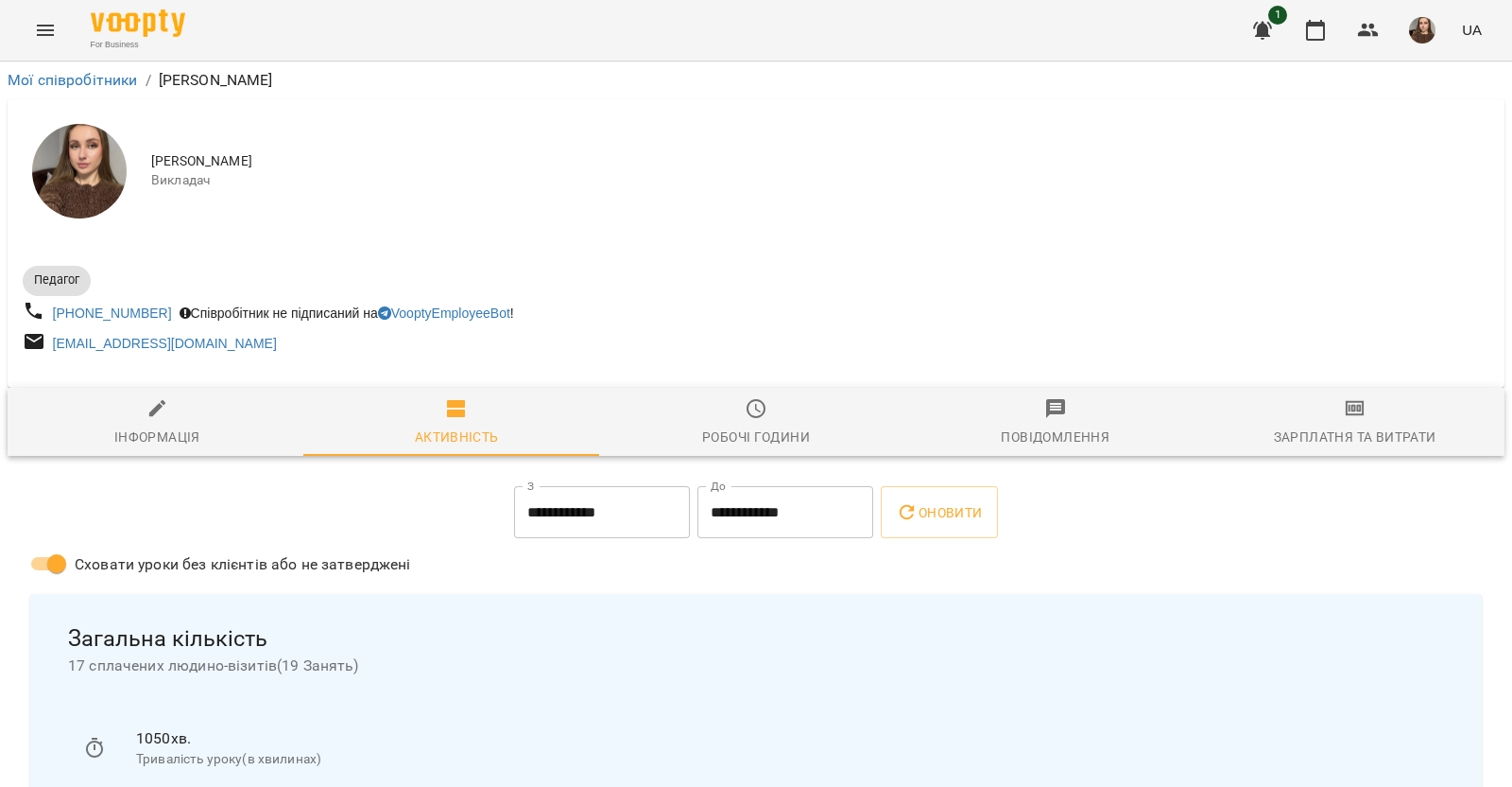
click at [38, 17] on button "Menu" at bounding box center [46, 31] width 46 height 46
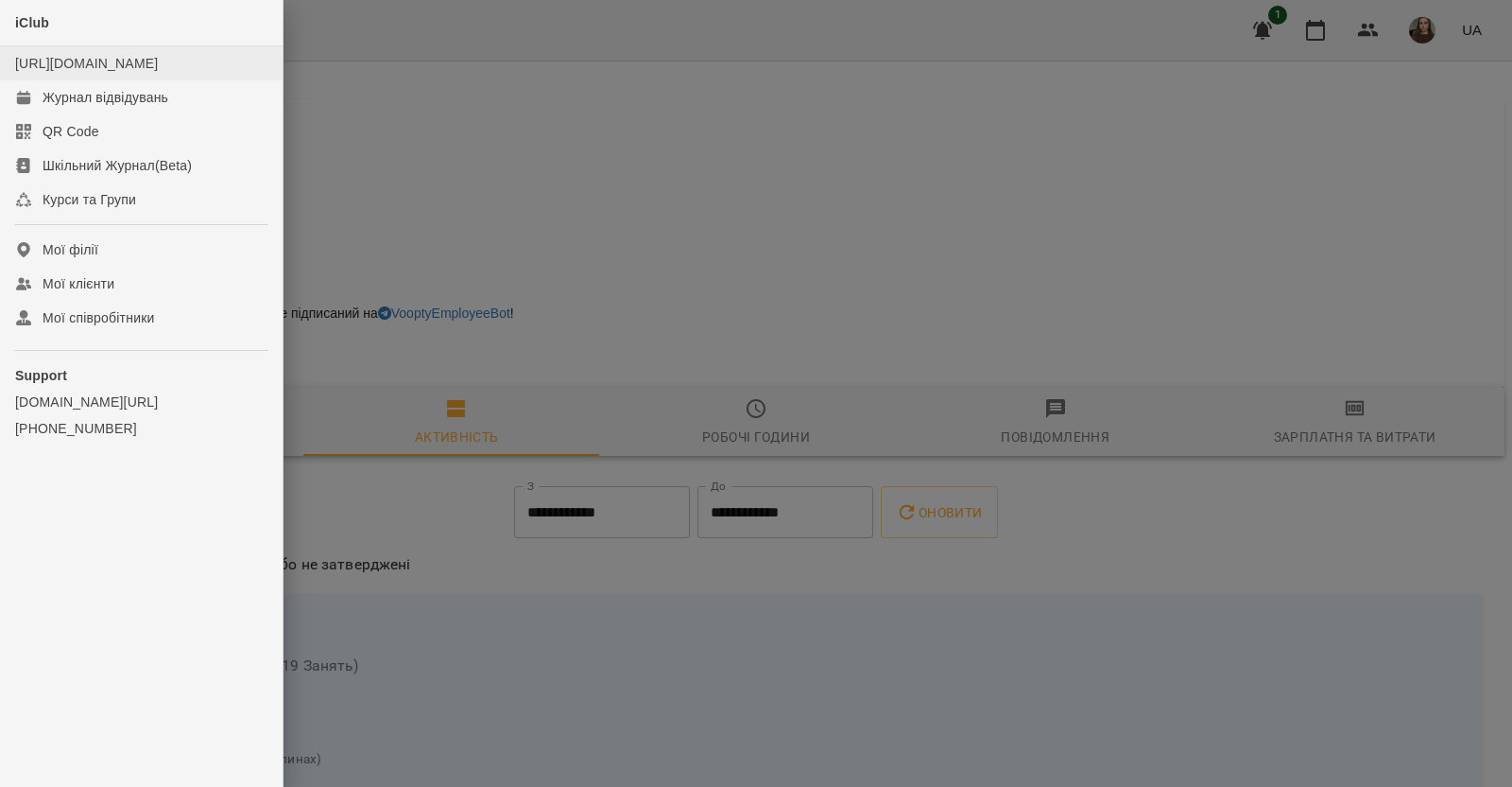
click at [144, 80] on li "[URL][DOMAIN_NAME]" at bounding box center [142, 63] width 283 height 34
click at [168, 107] on div "Журнал відвідувань" at bounding box center [105, 97] width 126 height 19
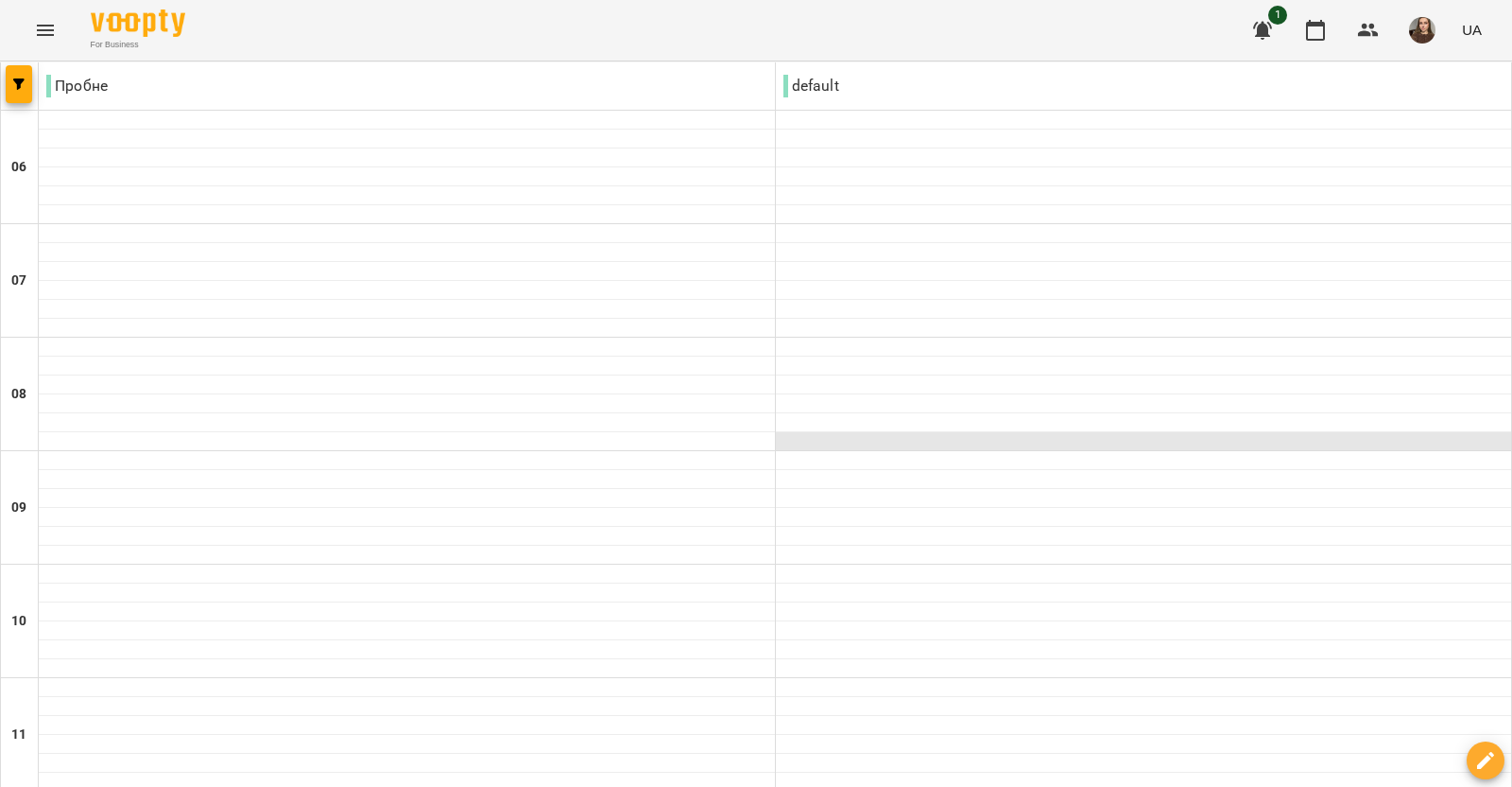
scroll to position [1378, 0]
